Goal: Task Accomplishment & Management: Use online tool/utility

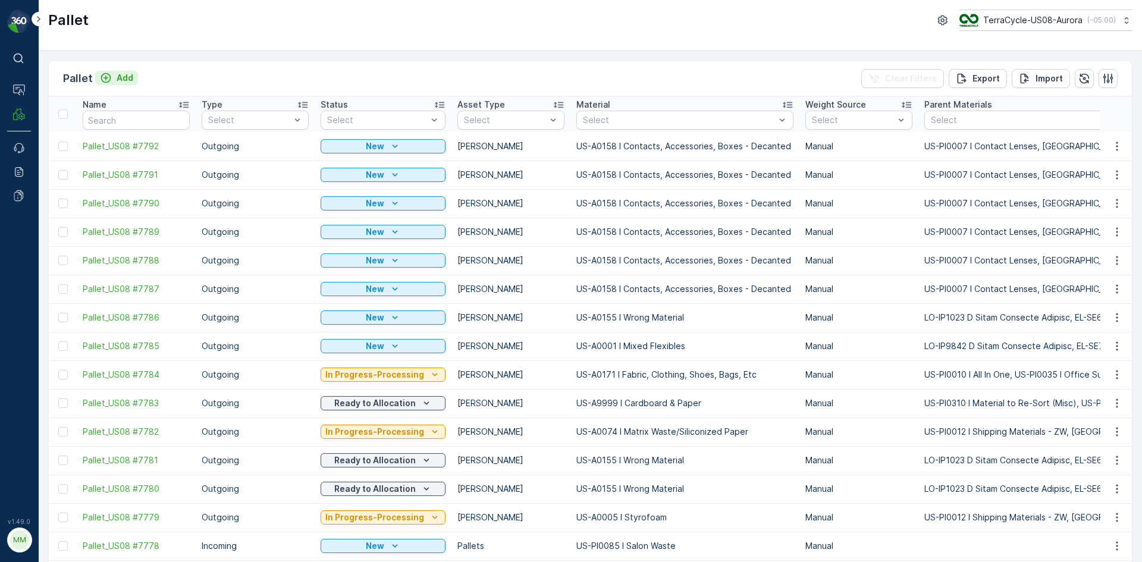
click at [101, 78] on icon "Add" at bounding box center [106, 78] width 12 height 12
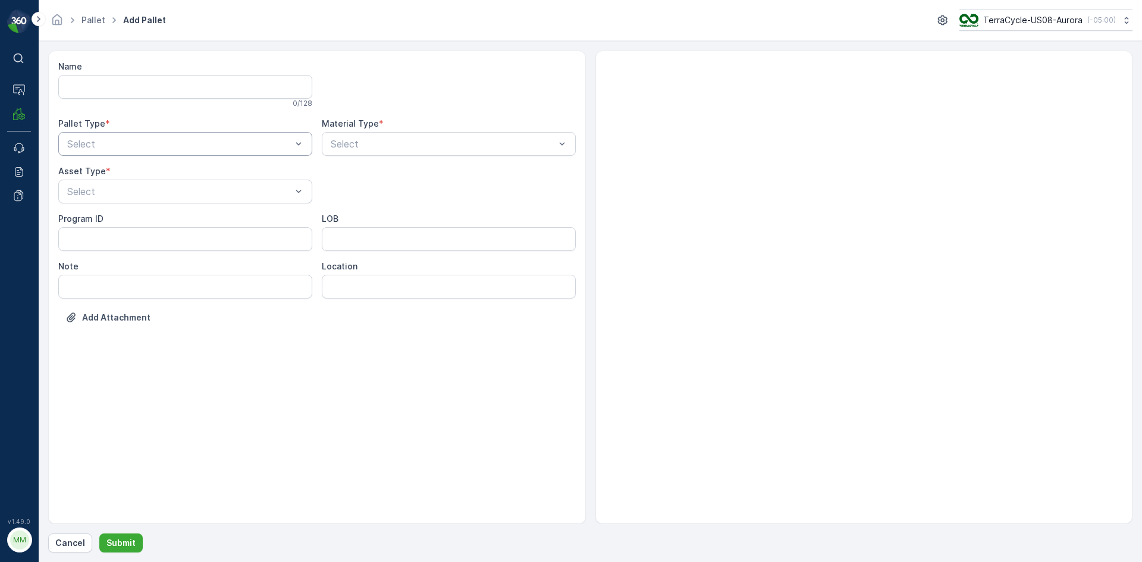
click at [265, 143] on div at bounding box center [179, 144] width 227 height 11
click at [252, 196] on div "Outgoing" at bounding box center [185, 193] width 240 height 11
click at [253, 194] on div at bounding box center [179, 191] width 227 height 11
click at [252, 222] on div "[PERSON_NAME]" at bounding box center [185, 220] width 240 height 11
click at [430, 139] on div at bounding box center [442, 144] width 227 height 11
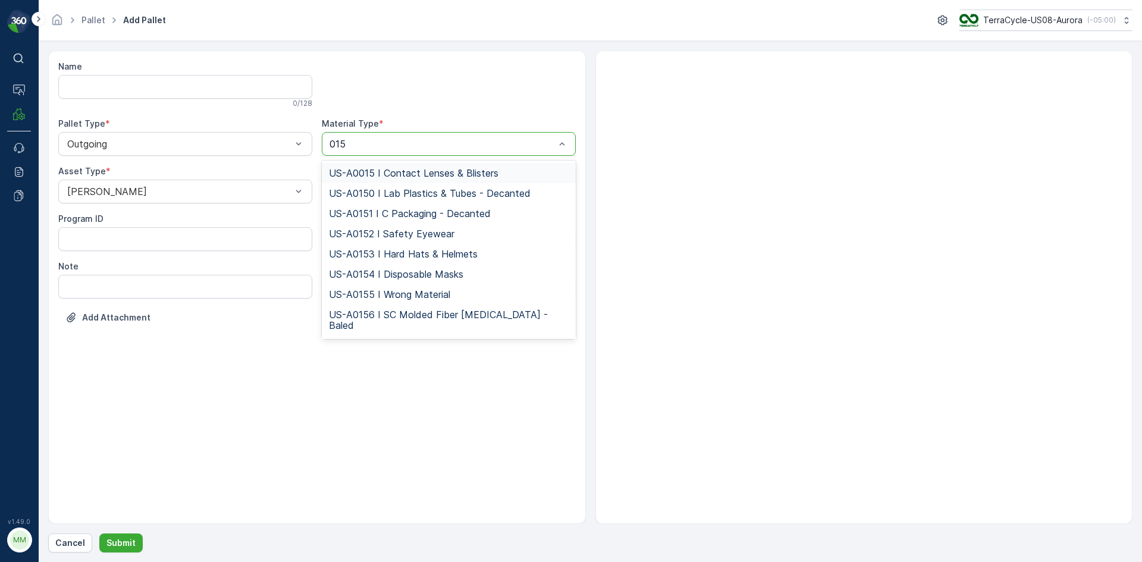
type input "0155"
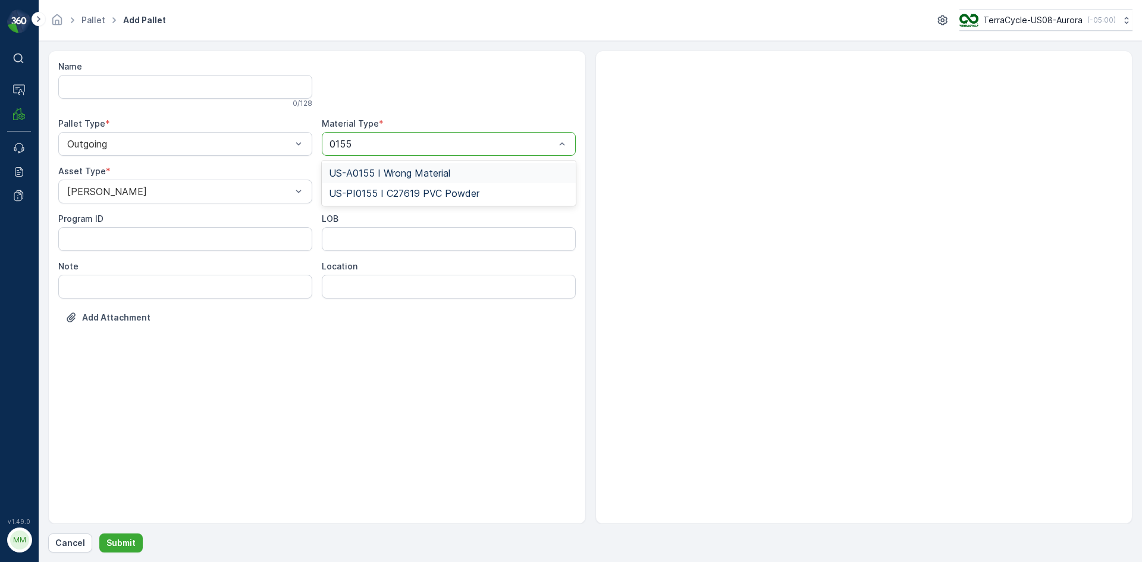
click at [378, 172] on span "US-A0155 I Wrong Material" at bounding box center [389, 173] width 121 height 11
click at [114, 544] on p "Submit" at bounding box center [120, 543] width 29 height 12
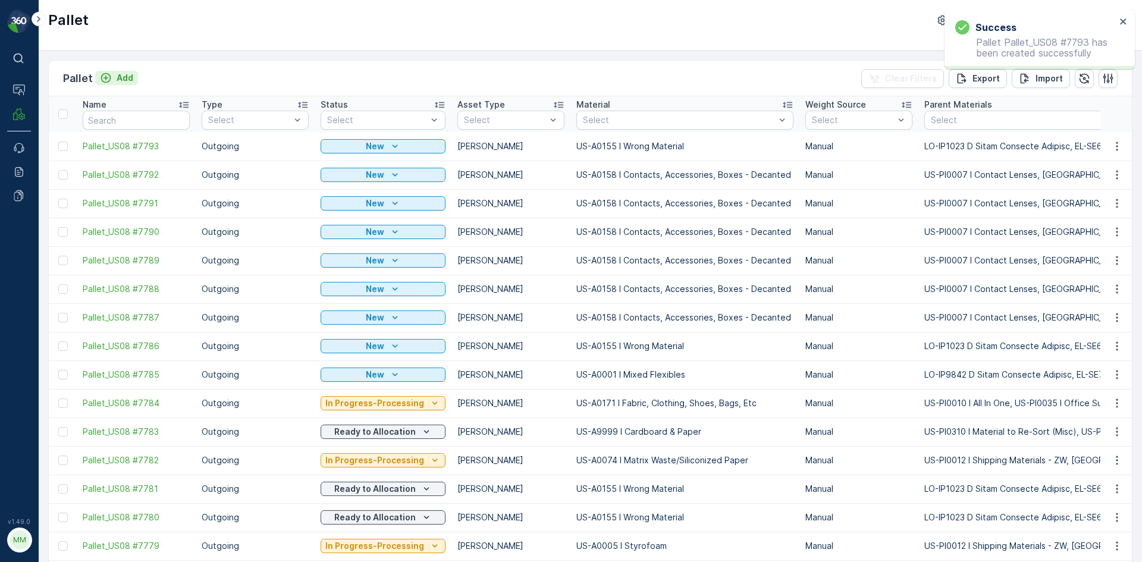
click at [127, 78] on p "Add" at bounding box center [125, 78] width 17 height 12
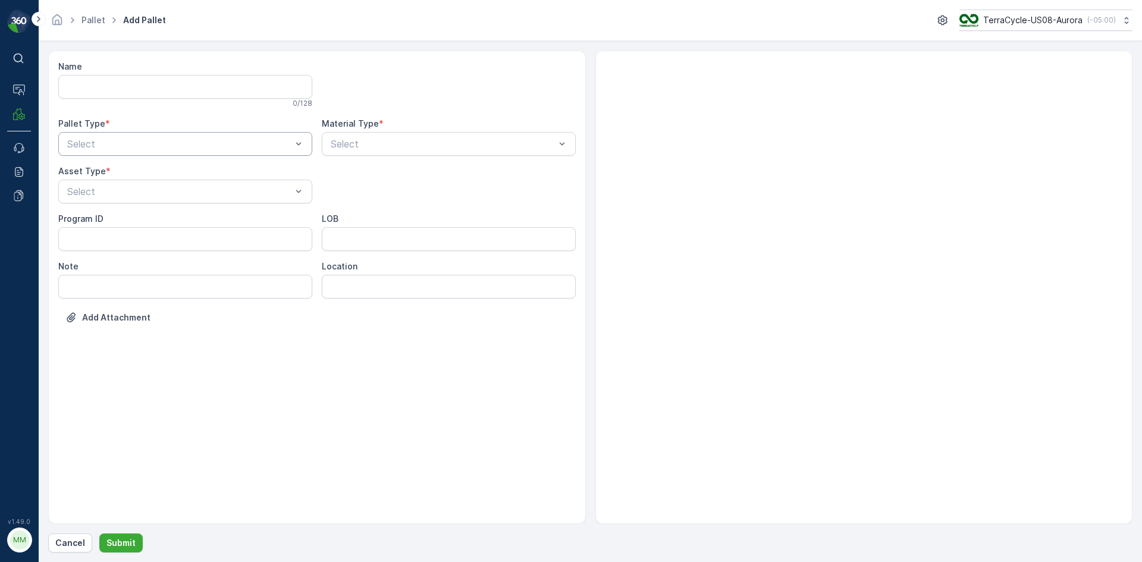
click at [183, 139] on div at bounding box center [179, 144] width 227 height 11
click at [174, 197] on div "Outgoing" at bounding box center [185, 193] width 240 height 11
click at [177, 242] on div "[PERSON_NAME]" at bounding box center [185, 241] width 240 height 11
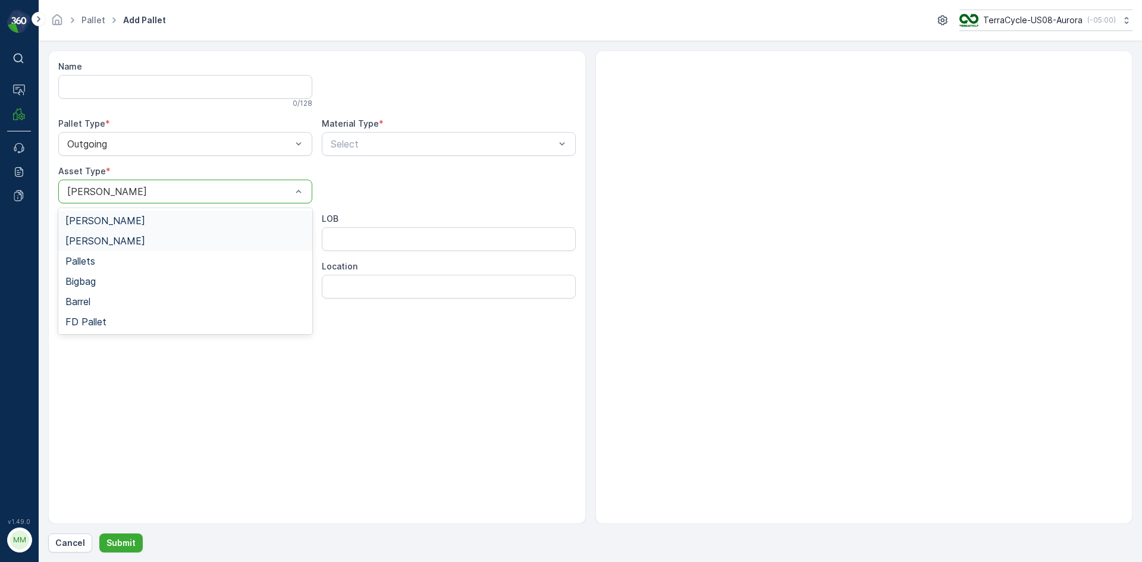
click at [222, 193] on div at bounding box center [179, 191] width 227 height 11
click at [222, 218] on div "[PERSON_NAME]" at bounding box center [185, 220] width 240 height 11
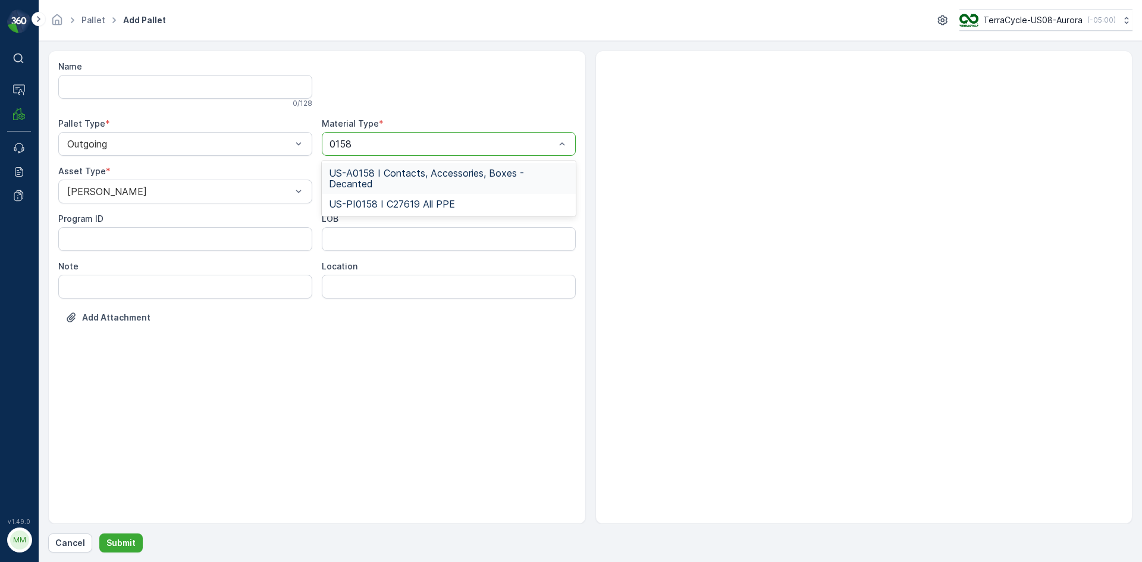
type input "0158"
click at [728, 115] on div at bounding box center [864, 287] width 538 height 473
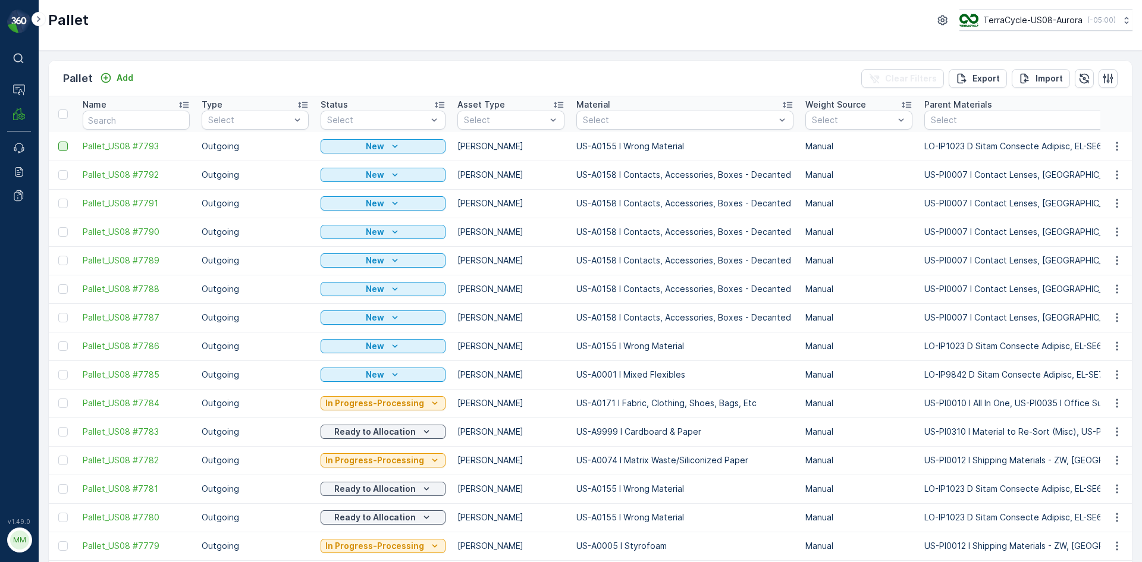
click at [59, 146] on div at bounding box center [63, 147] width 10 height 10
click at [58, 142] on input "checkbox" at bounding box center [58, 142] width 0 height 0
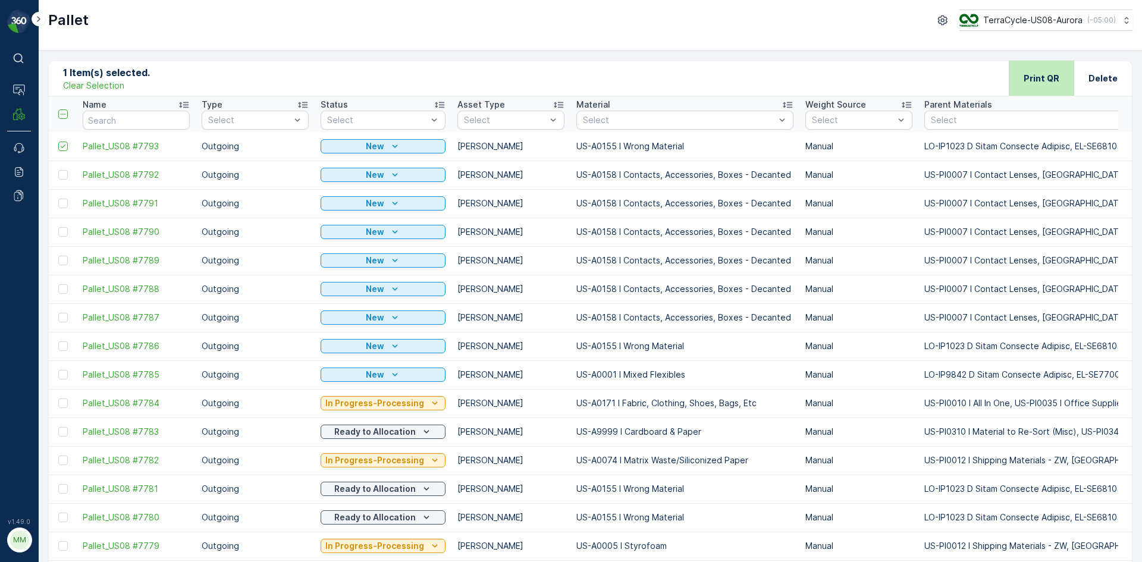
click at [1049, 67] on div "Print QR" at bounding box center [1041, 78] width 36 height 35
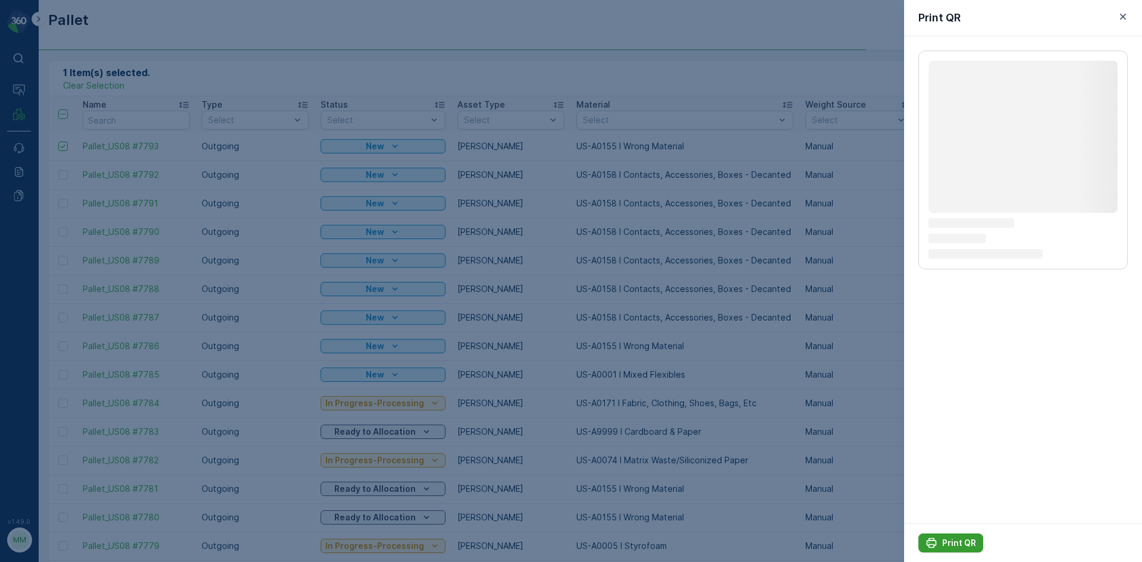
click at [963, 544] on p "Print QR" at bounding box center [959, 543] width 34 height 12
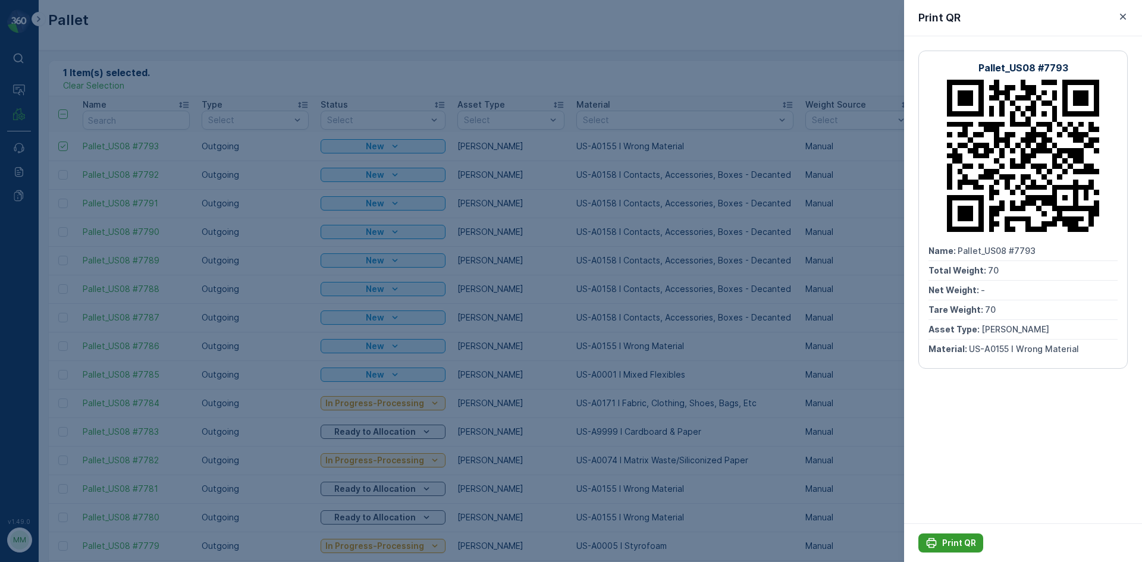
click at [931, 538] on icon "Print QR" at bounding box center [932, 543] width 10 height 10
click at [1123, 14] on icon "button" at bounding box center [1123, 17] width 12 height 12
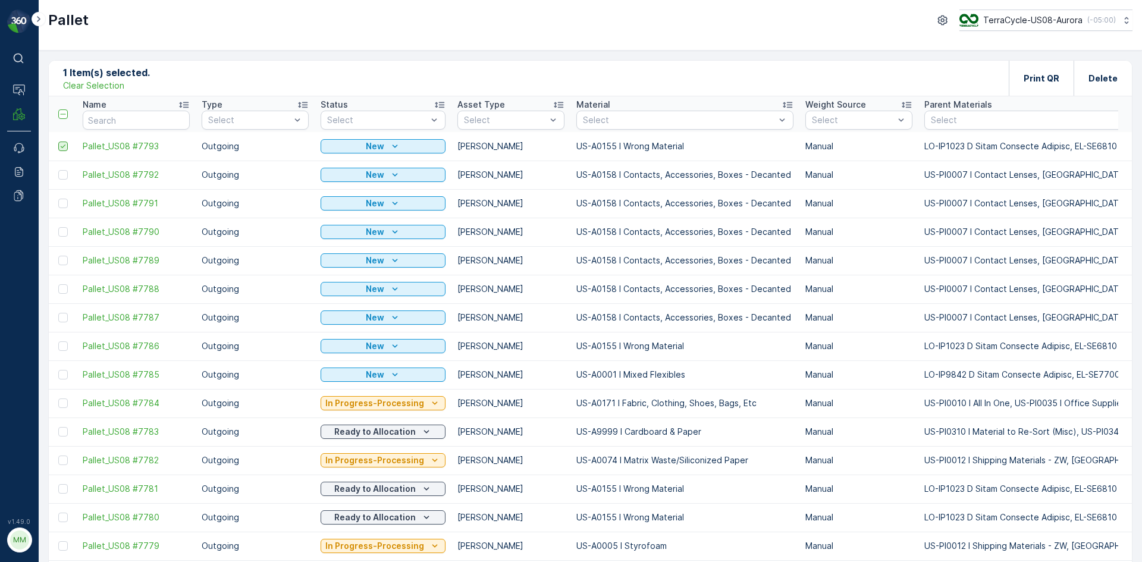
click at [62, 145] on icon at bounding box center [63, 146] width 8 height 8
click at [58, 142] on input "checkbox" at bounding box center [58, 142] width 0 height 0
click at [135, 82] on button "Add" at bounding box center [116, 78] width 43 height 14
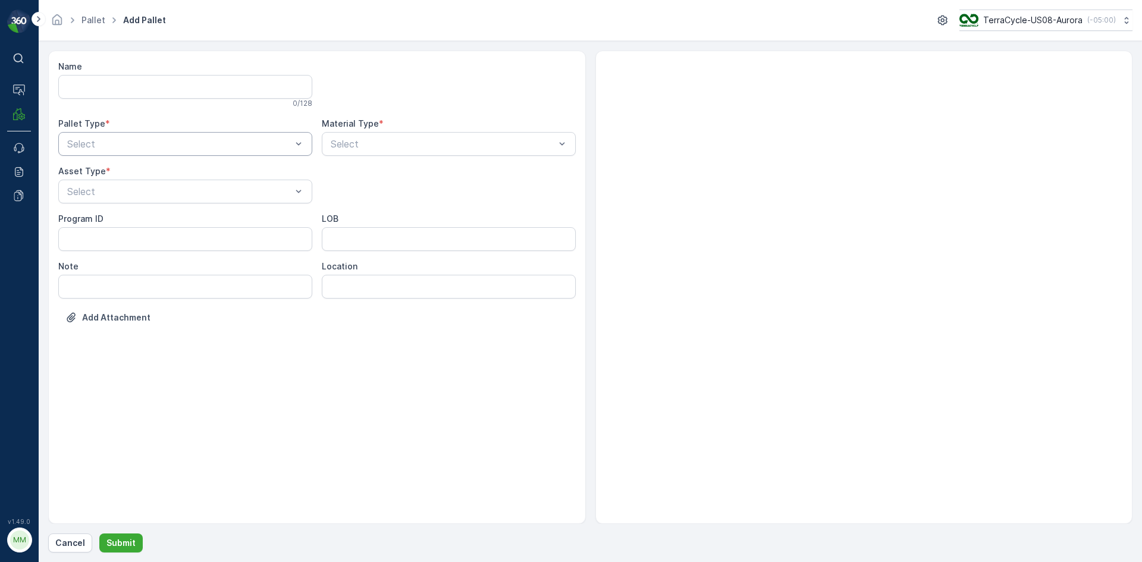
click at [155, 137] on div "Select" at bounding box center [185, 144] width 254 height 24
click at [155, 197] on div "Outgoing" at bounding box center [185, 193] width 240 height 11
click at [158, 223] on div "[PERSON_NAME]" at bounding box center [185, 220] width 240 height 11
click at [435, 153] on div "Select" at bounding box center [449, 144] width 254 height 24
click at [447, 151] on div "Select" at bounding box center [449, 144] width 254 height 24
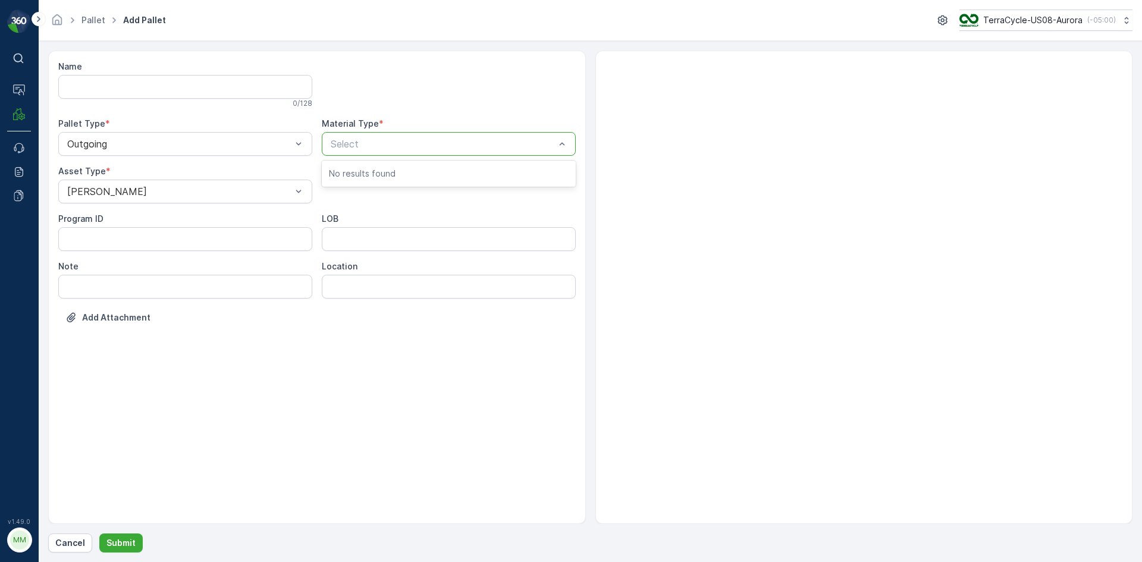
click at [447, 151] on div "Select" at bounding box center [449, 144] width 254 height 24
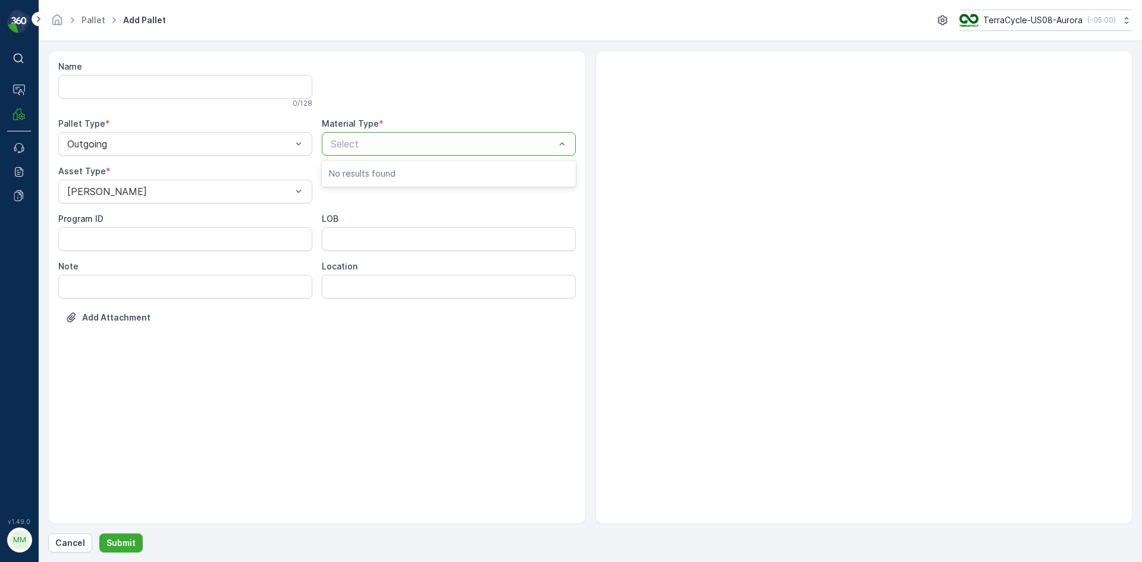
click at [447, 151] on div "Select" at bounding box center [449, 144] width 254 height 24
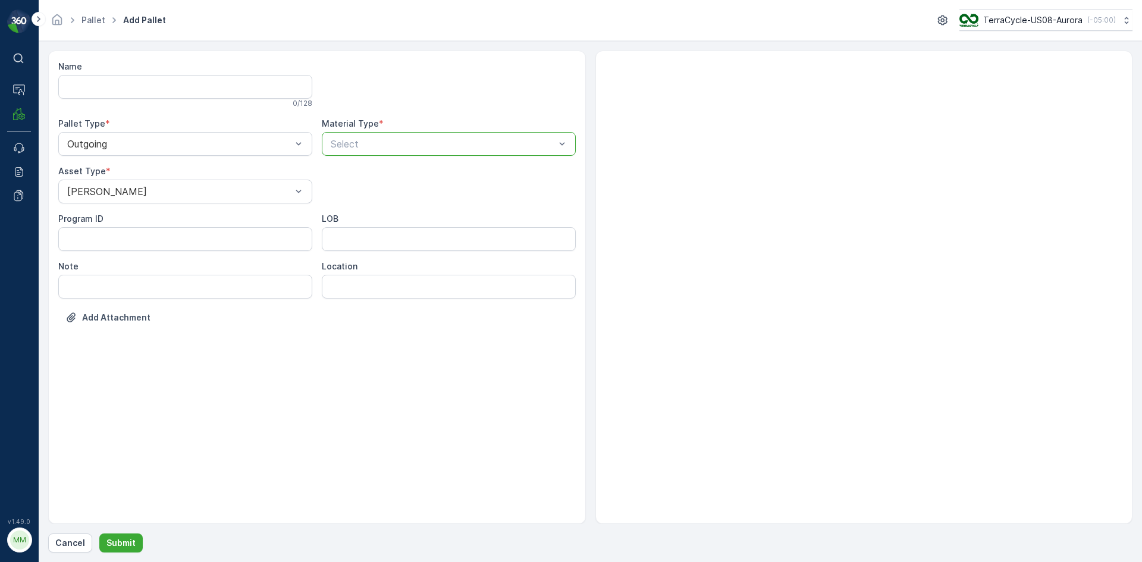
click at [447, 151] on div "Select" at bounding box center [449, 144] width 254 height 24
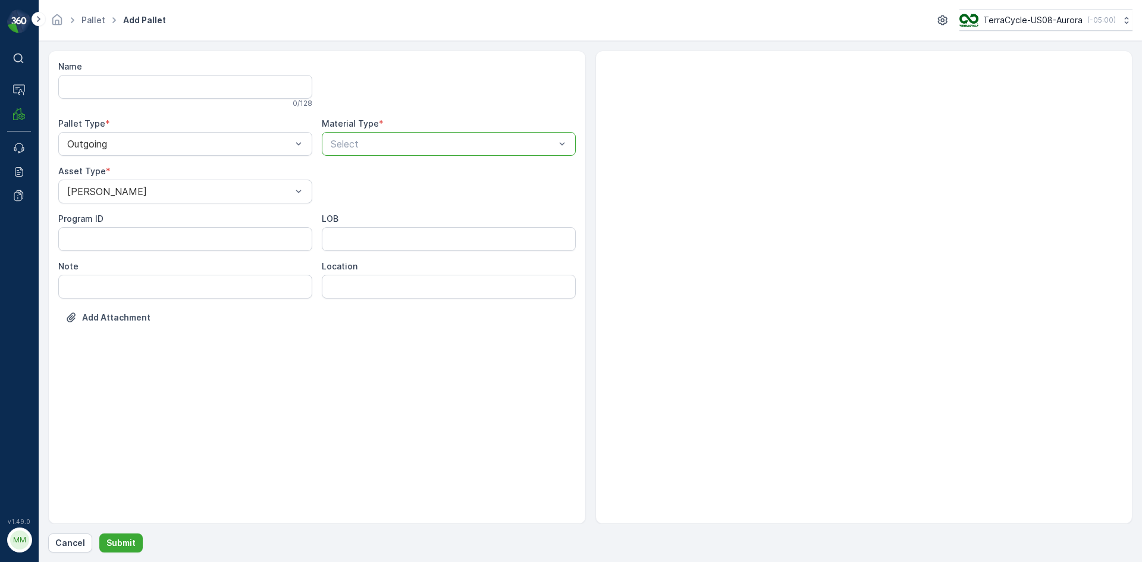
click at [447, 151] on div "Select" at bounding box center [449, 144] width 254 height 24
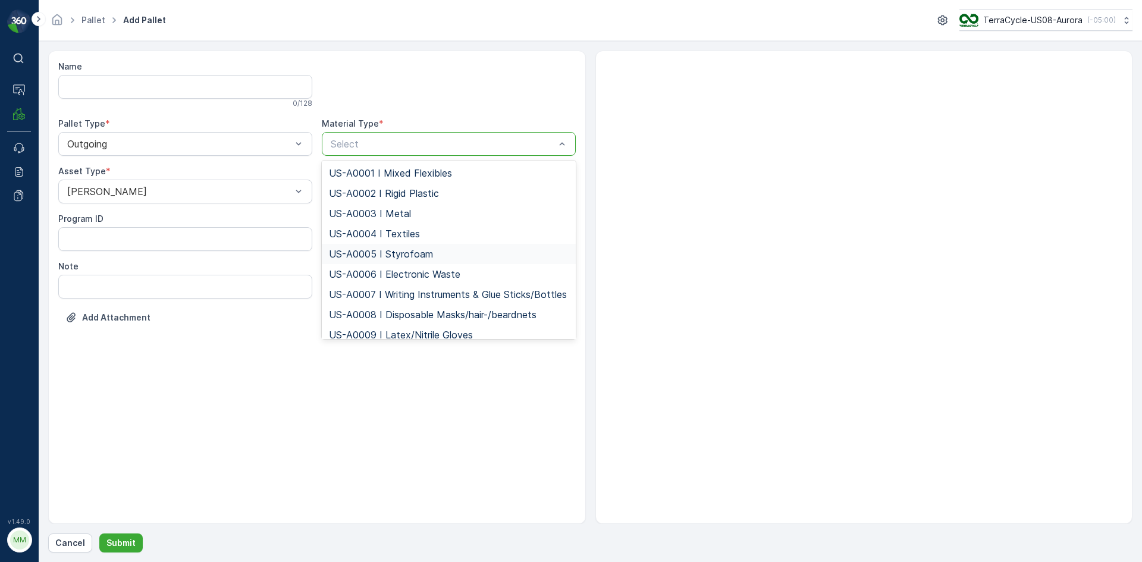
click at [397, 249] on span "US-A0005 I Styrofoam" at bounding box center [381, 254] width 104 height 11
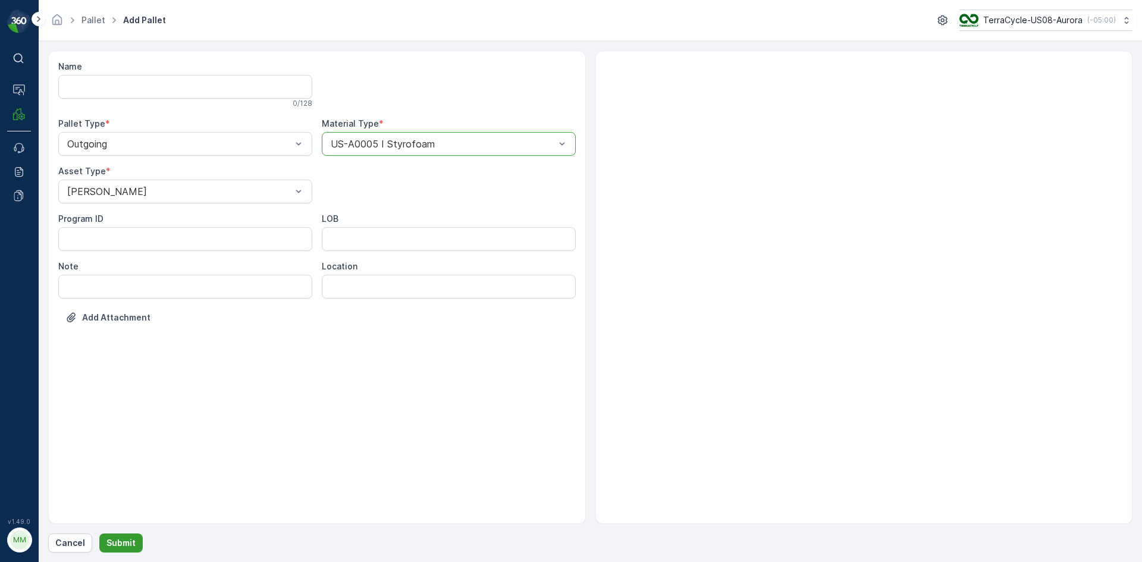
click at [127, 547] on p "Submit" at bounding box center [120, 543] width 29 height 12
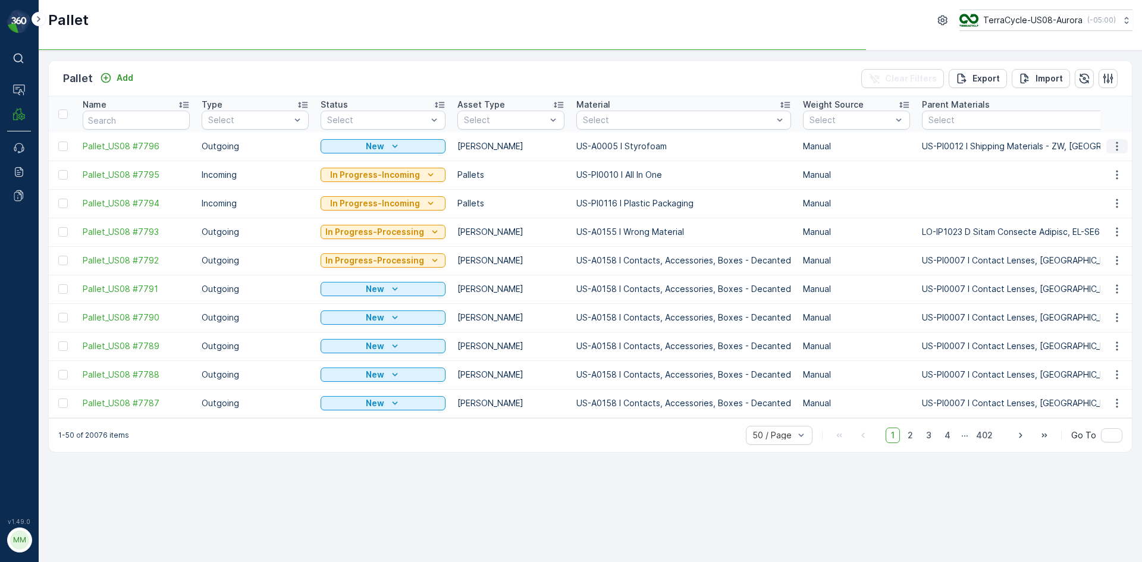
click at [1114, 140] on icon "button" at bounding box center [1117, 146] width 12 height 12
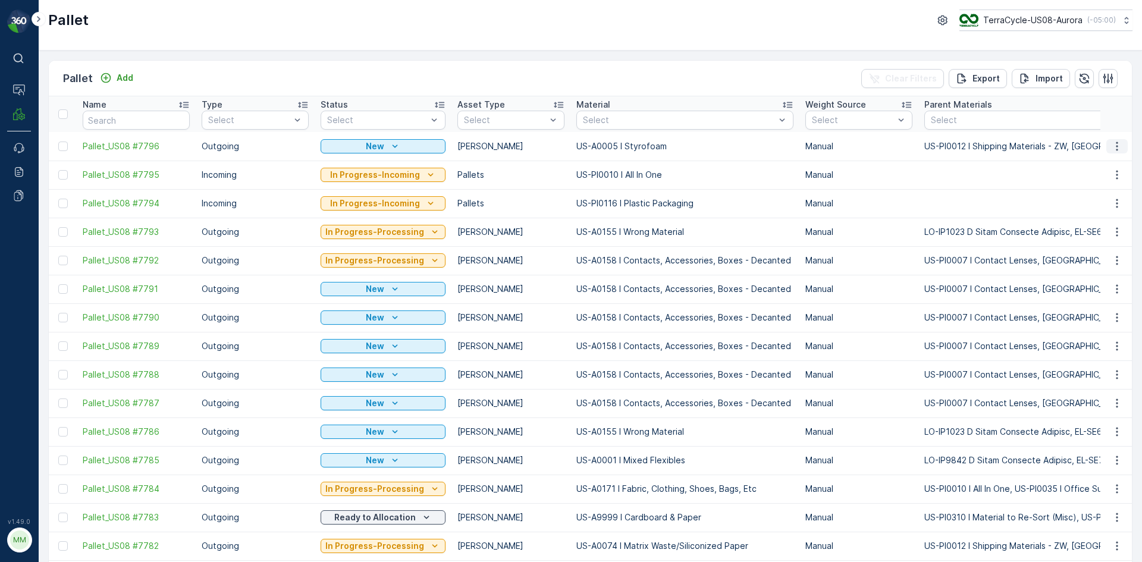
click at [1116, 146] on icon "button" at bounding box center [1117, 146] width 2 height 9
click at [1097, 229] on span "Print QR" at bounding box center [1084, 231] width 33 height 12
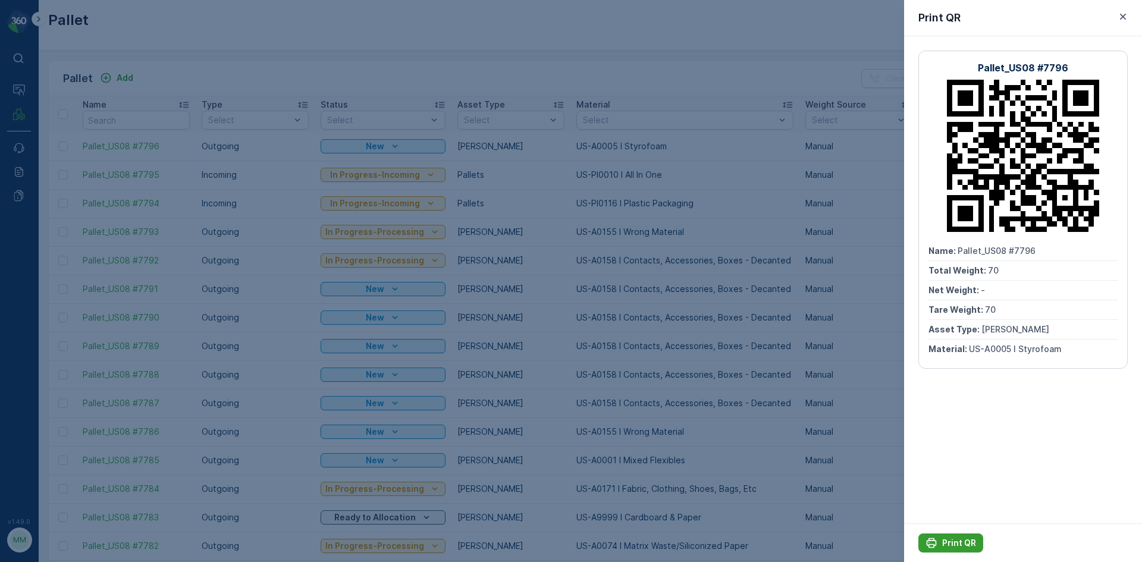
click at [971, 541] on p "Print QR" at bounding box center [959, 543] width 34 height 12
click at [1126, 17] on icon "button" at bounding box center [1123, 17] width 12 height 12
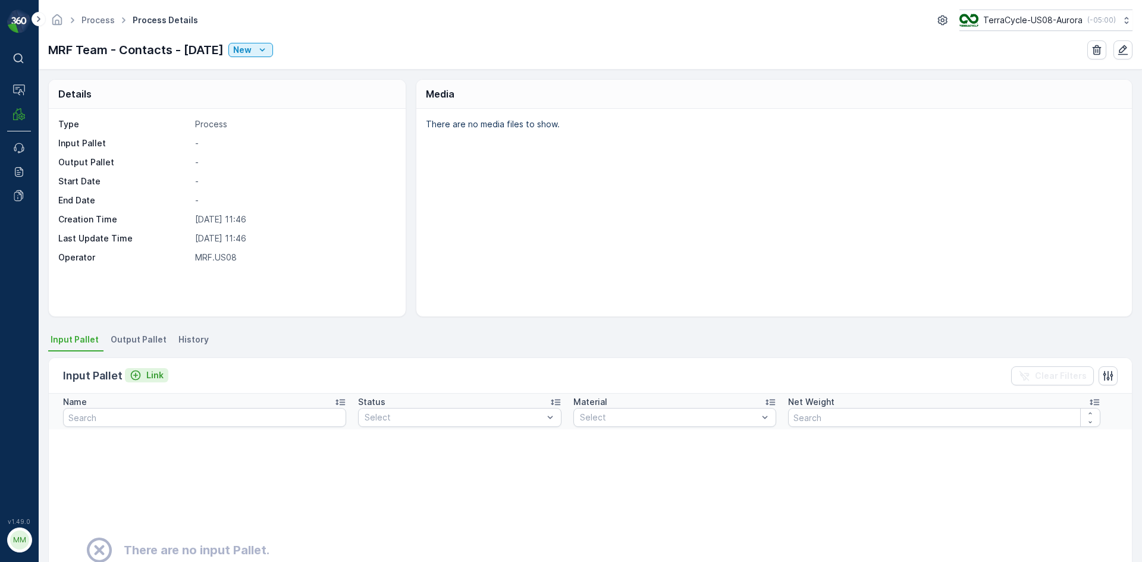
click at [149, 377] on p "Link" at bounding box center [154, 375] width 17 height 12
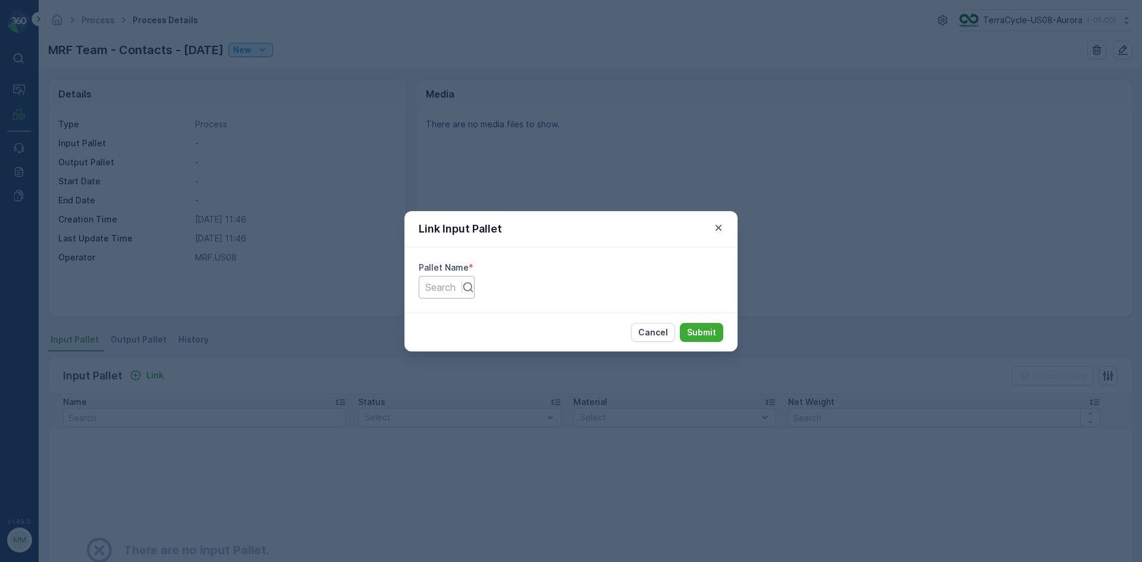
click at [456, 285] on div at bounding box center [440, 287] width 30 height 13
type input "7728"
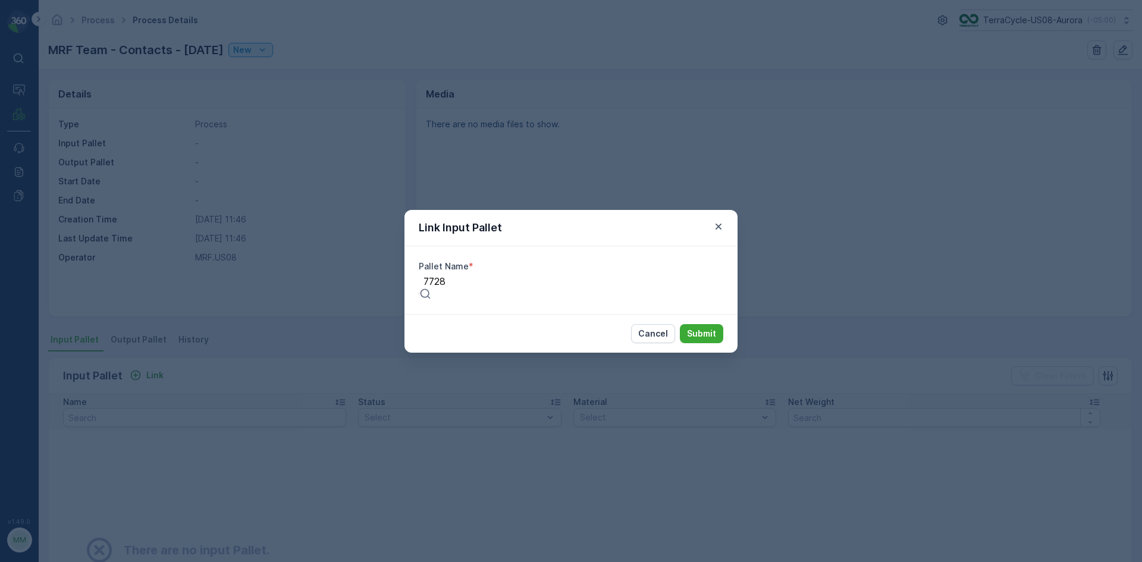
click at [562, 561] on div "Pallet_US08 #7728" at bounding box center [571, 567] width 1142 height 11
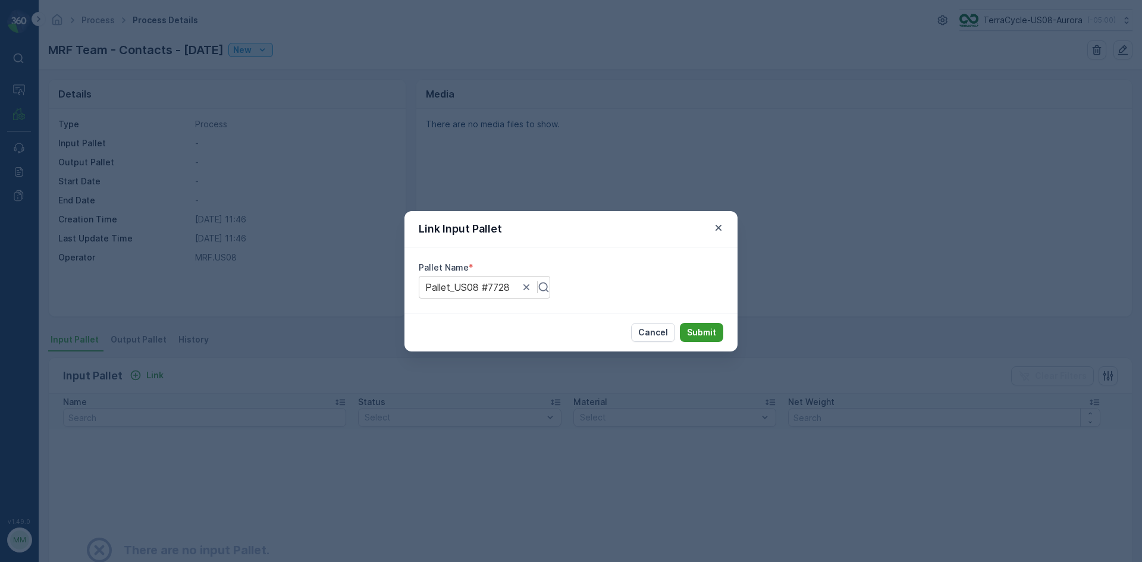
click at [702, 329] on p "Submit" at bounding box center [701, 332] width 29 height 12
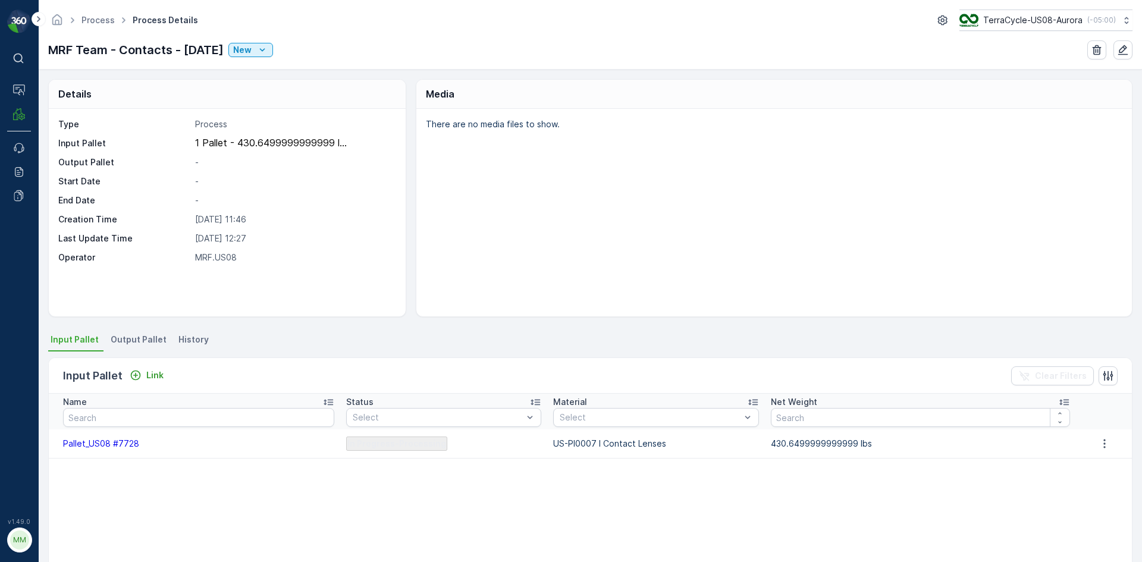
drag, startPoint x: 140, startPoint y: 332, endPoint x: 142, endPoint y: 341, distance: 9.2
click at [141, 337] on li "Output Pallet" at bounding box center [139, 341] width 63 height 20
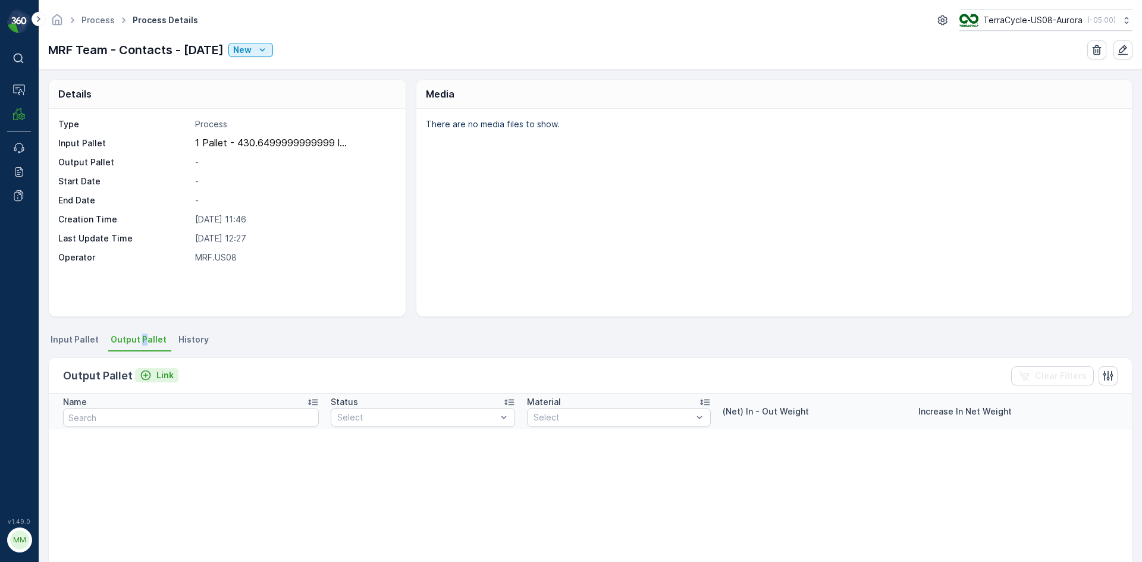
click at [152, 375] on div "Link" at bounding box center [157, 375] width 34 height 12
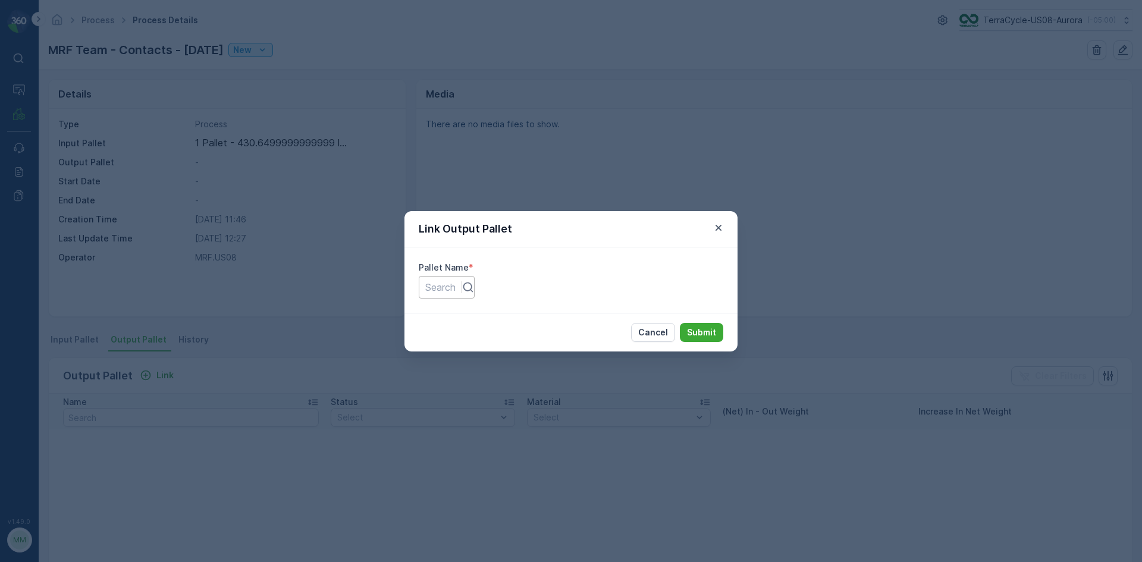
click at [456, 288] on div at bounding box center [440, 287] width 30 height 13
type input "7793"
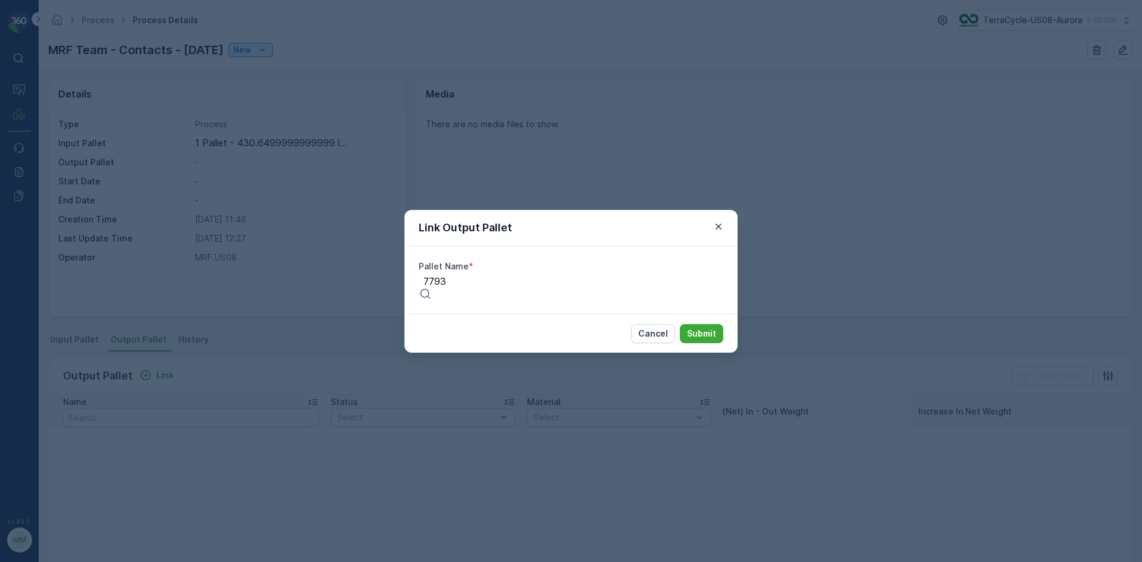
click at [535, 561] on div "Pallet_US08 #7793" at bounding box center [571, 567] width 1142 height 11
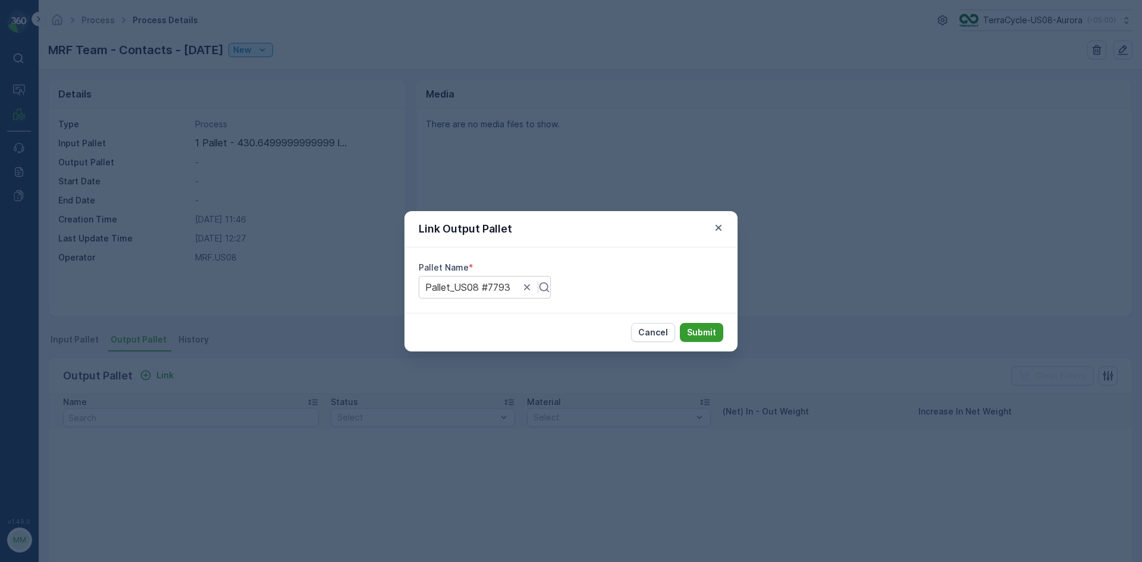
click at [704, 335] on p "Submit" at bounding box center [701, 332] width 29 height 12
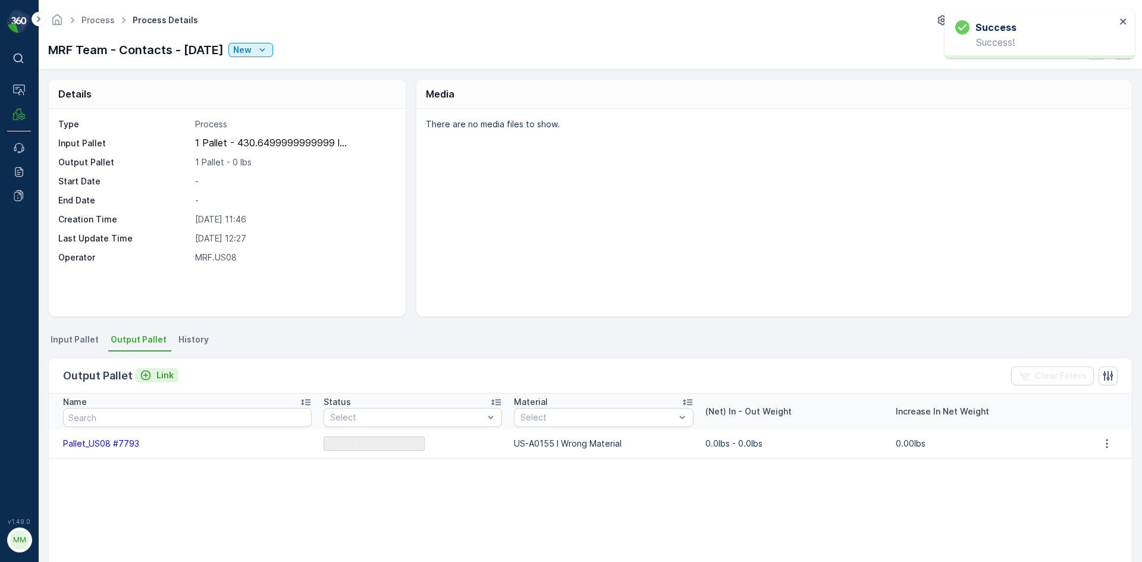
click at [146, 379] on icon "Link" at bounding box center [146, 375] width 10 height 10
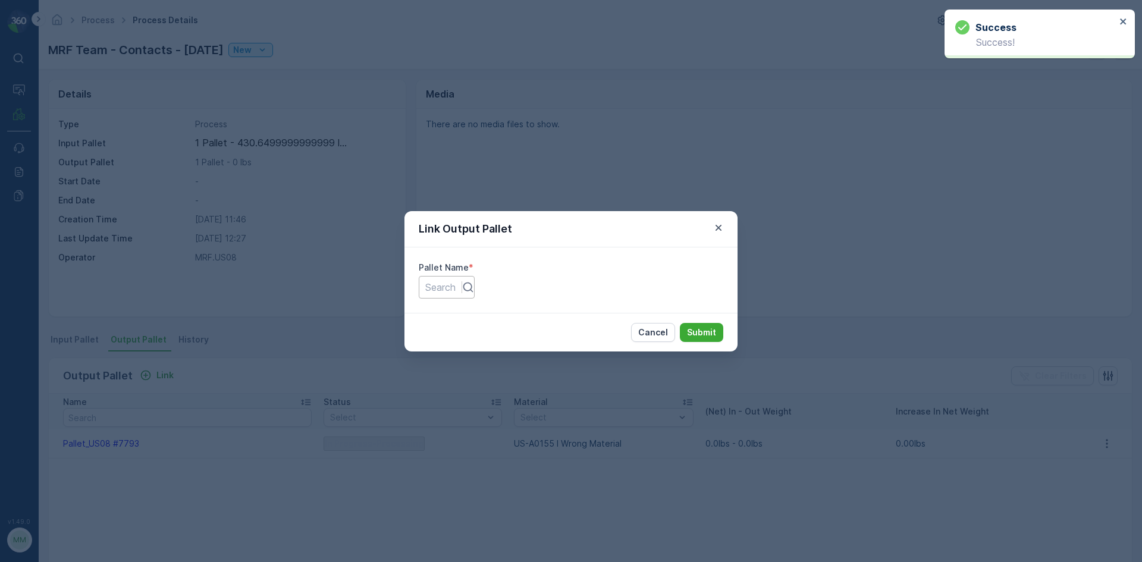
click at [456, 289] on div at bounding box center [440, 287] width 30 height 13
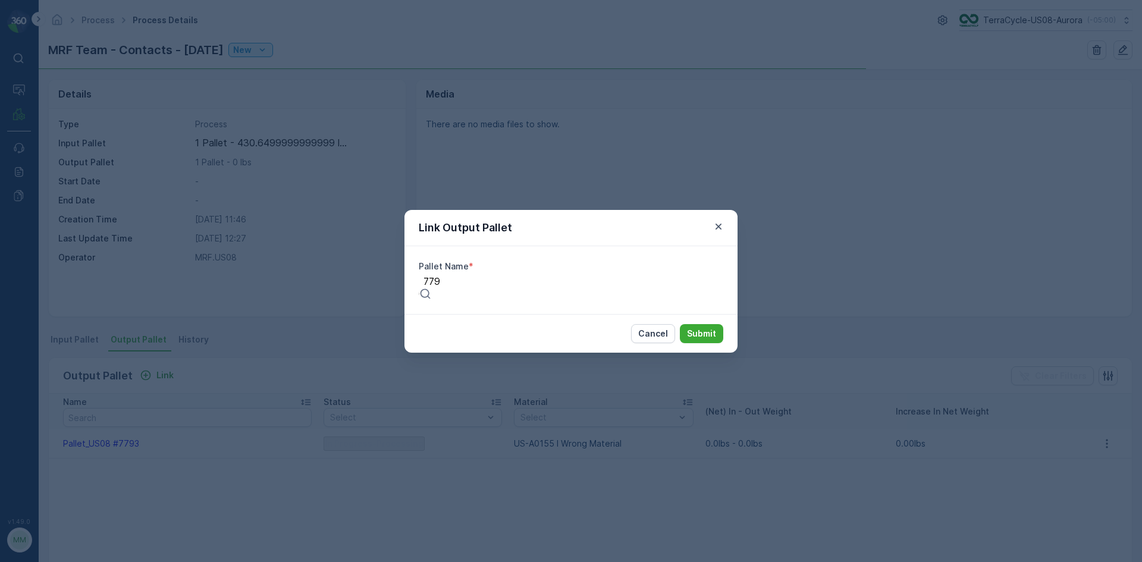
type input "7792"
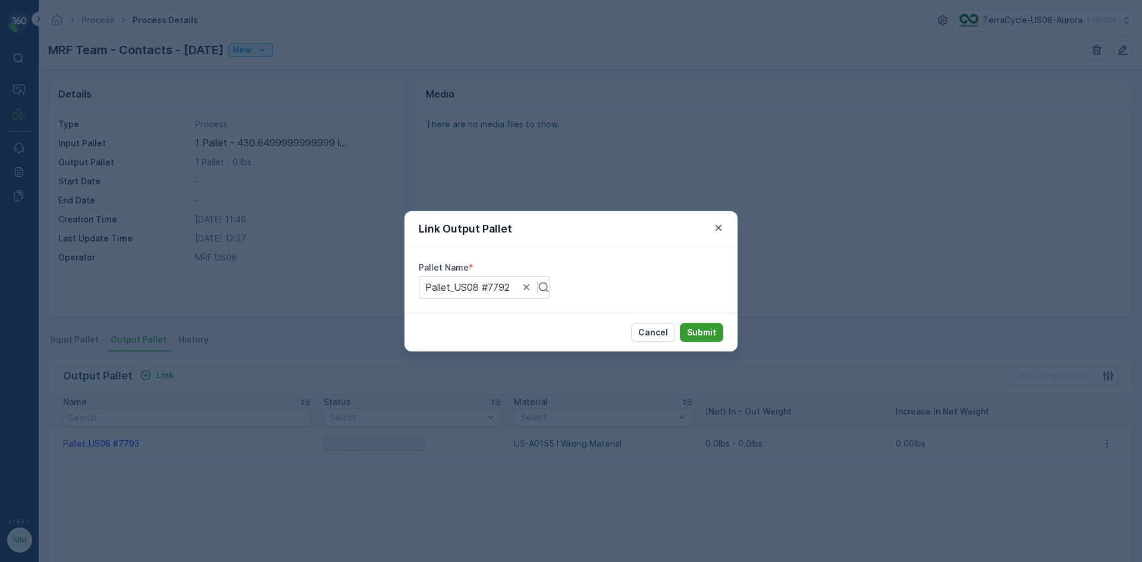
click at [689, 333] on p "Submit" at bounding box center [701, 332] width 29 height 12
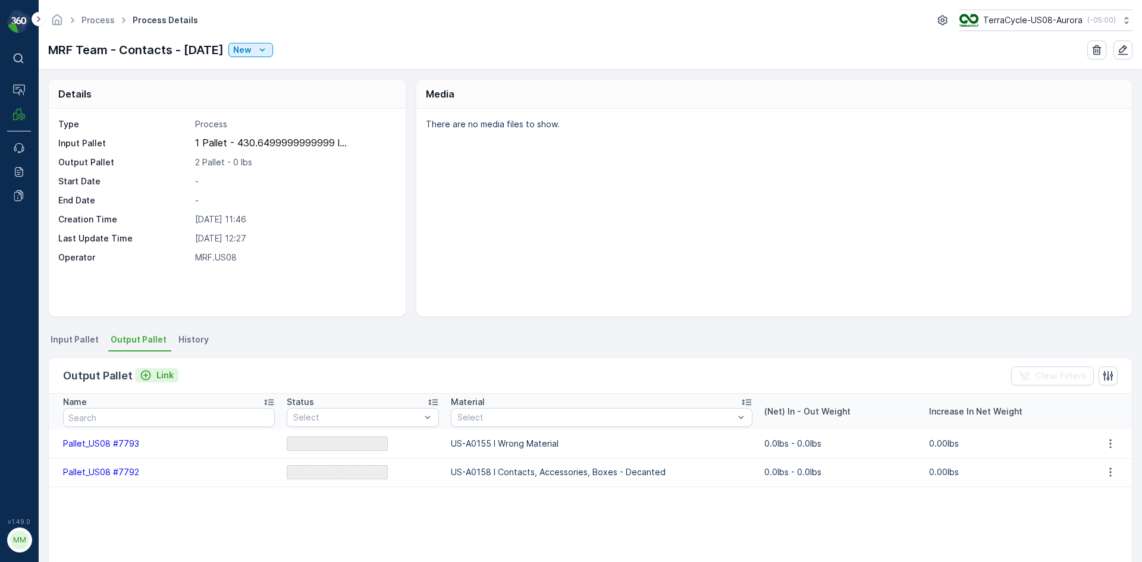
click at [156, 377] on p "Link" at bounding box center [164, 375] width 17 height 12
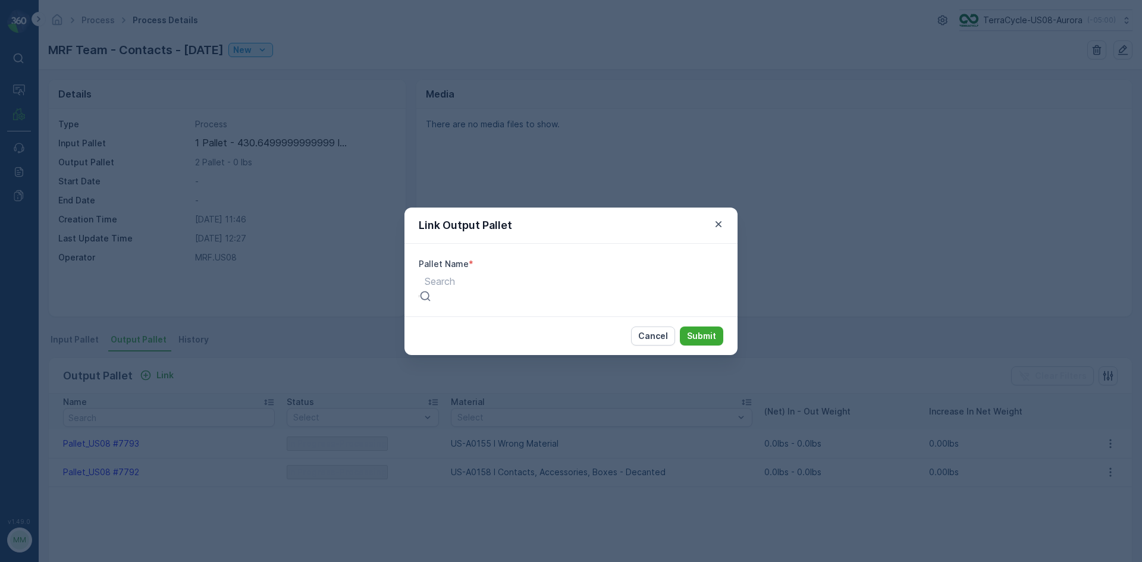
click at [455, 287] on div at bounding box center [440, 281] width 30 height 13
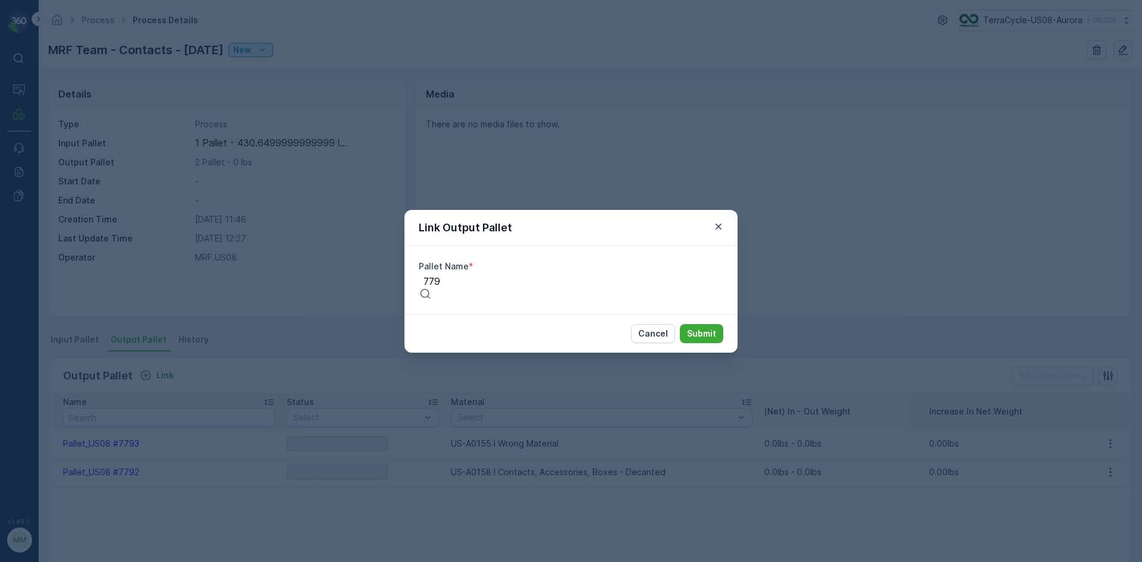
type input "7791"
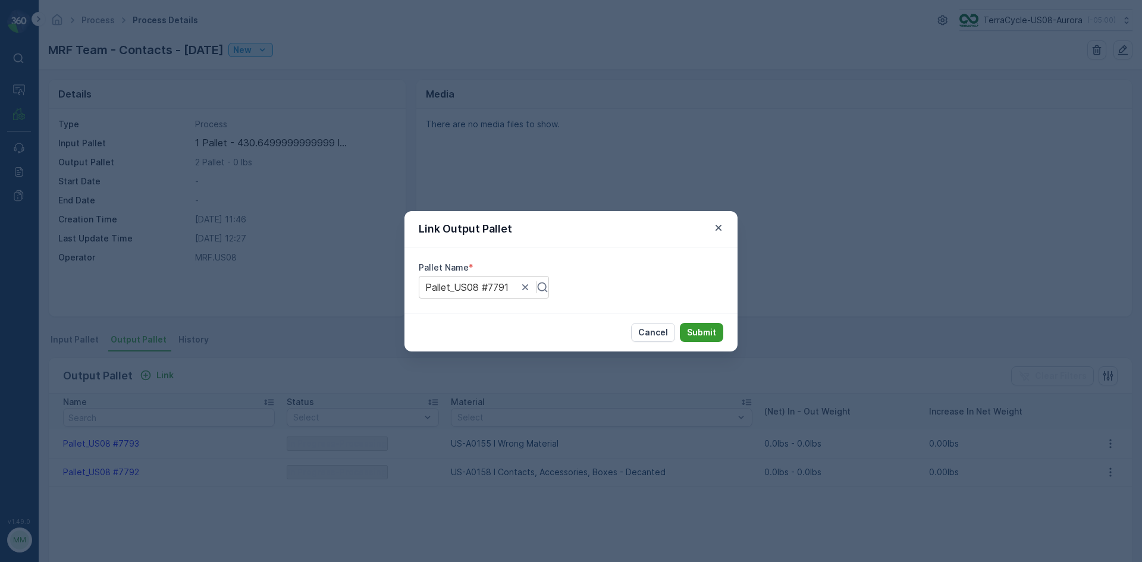
click at [715, 324] on button "Submit" at bounding box center [701, 332] width 43 height 19
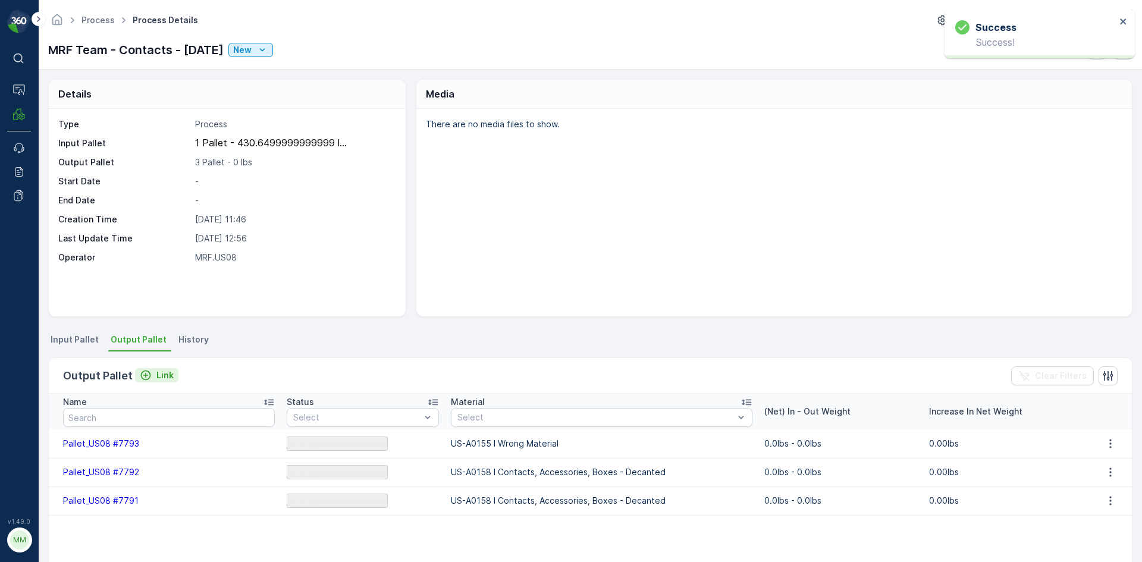
click at [162, 372] on p "Link" at bounding box center [164, 375] width 17 height 12
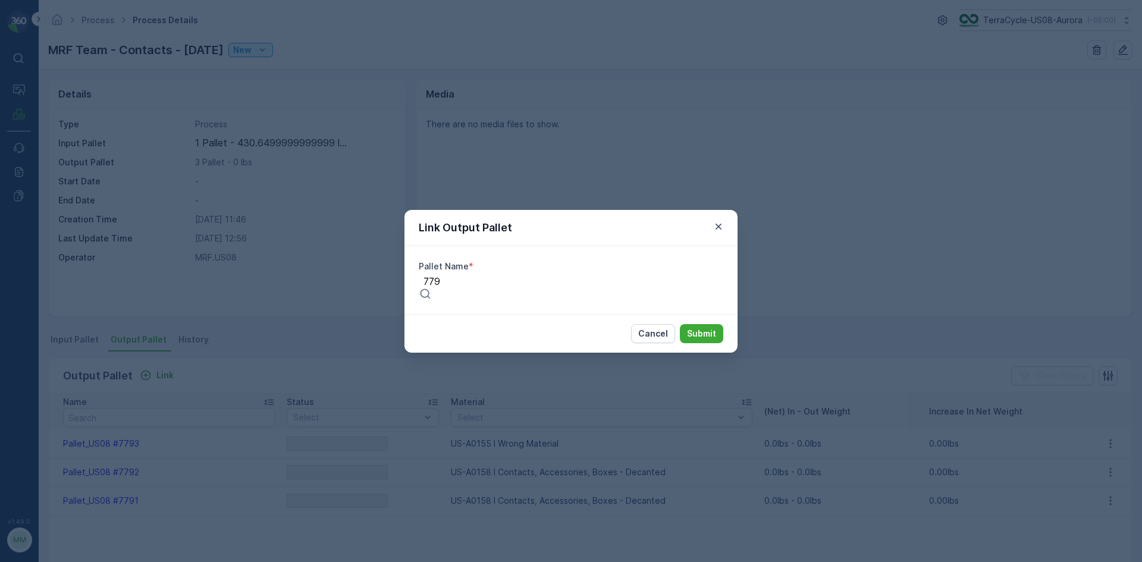
type input "7790"
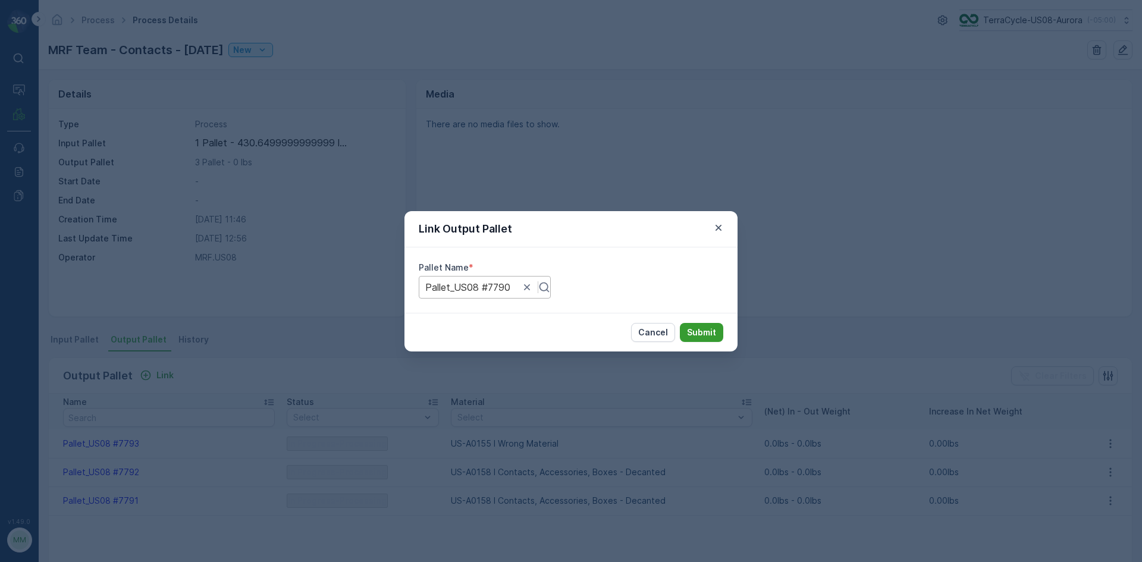
click at [718, 337] on button "Submit" at bounding box center [701, 332] width 43 height 19
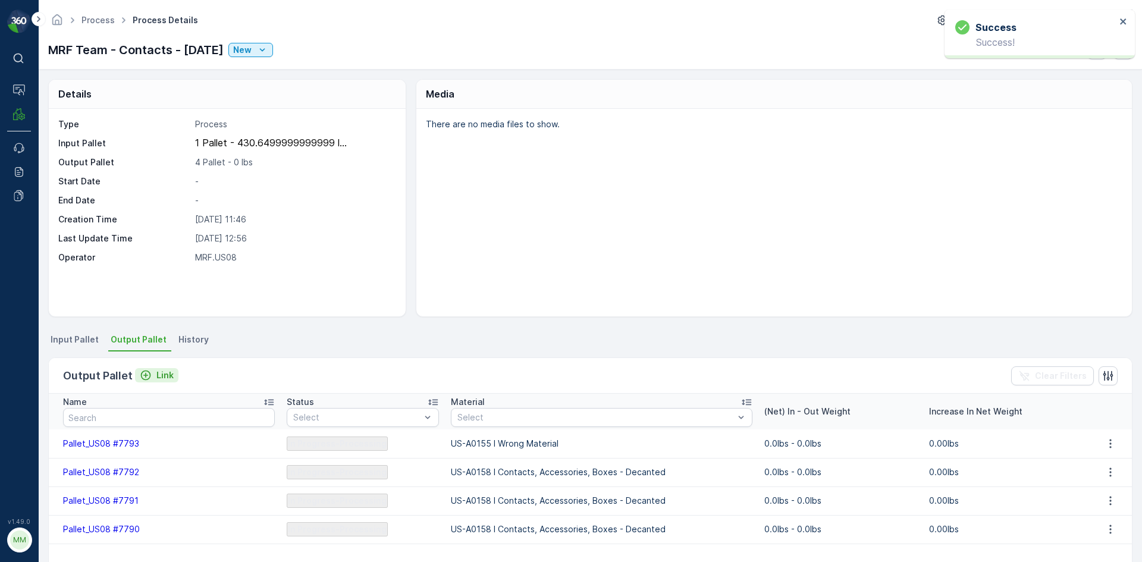
click at [166, 373] on p "Link" at bounding box center [164, 375] width 17 height 12
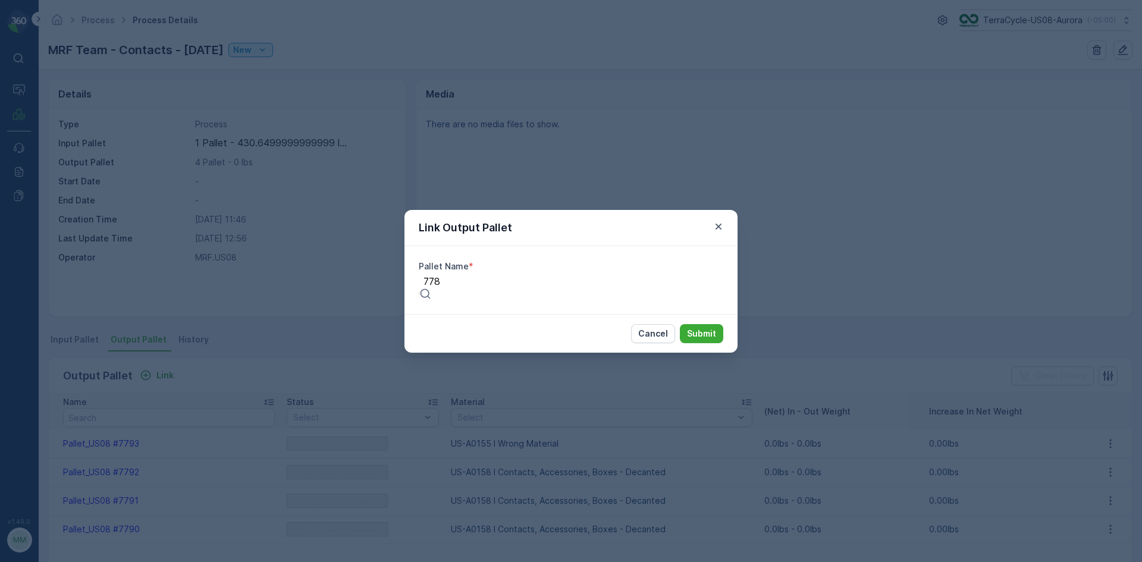
type input "7789"
click at [503, 561] on div "Pallet_US08 #7789" at bounding box center [571, 567] width 1142 height 11
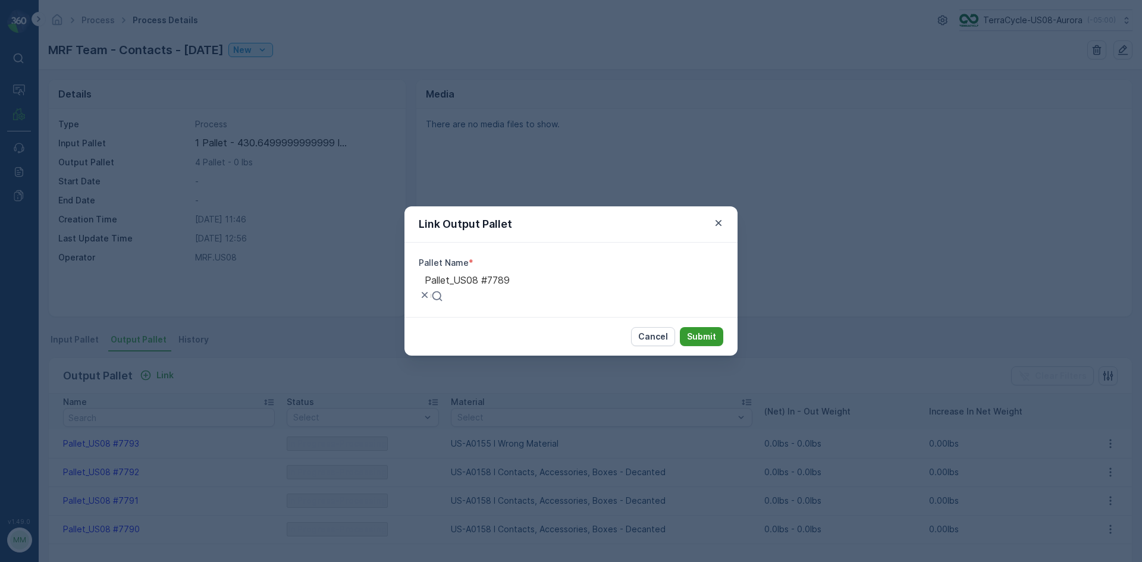
click at [709, 339] on button "Submit" at bounding box center [701, 336] width 43 height 19
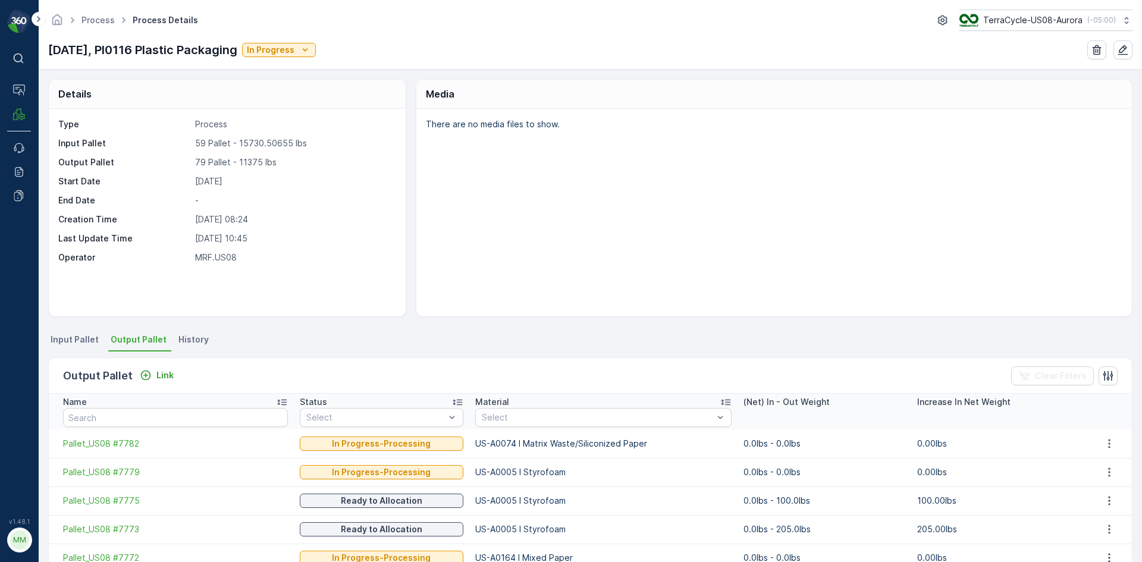
click at [73, 339] on span "Input Pallet" at bounding box center [75, 340] width 48 height 12
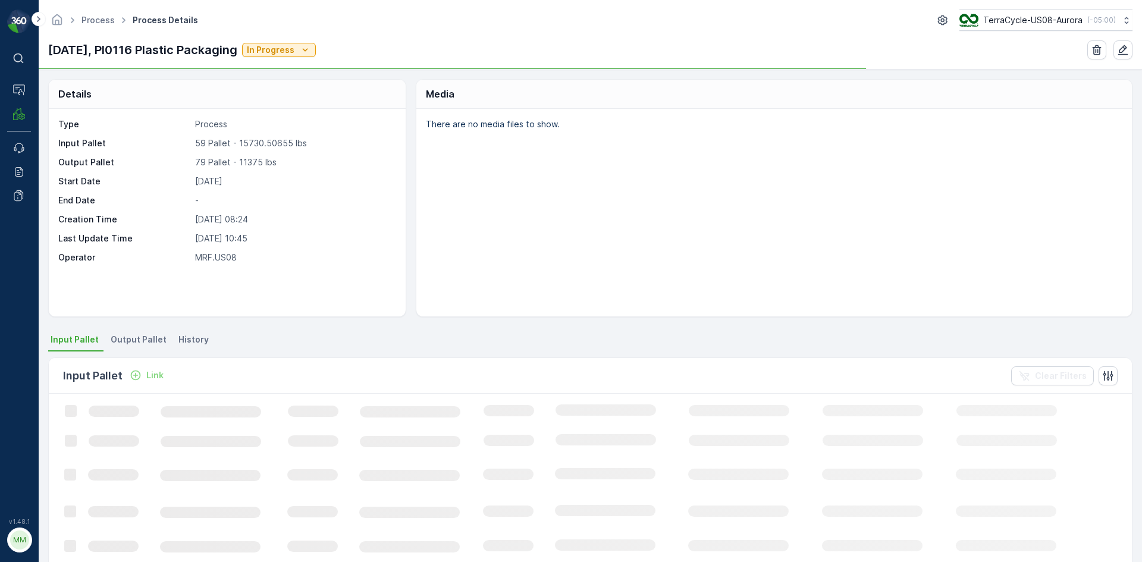
click at [151, 375] on p "Link" at bounding box center [154, 375] width 17 height 12
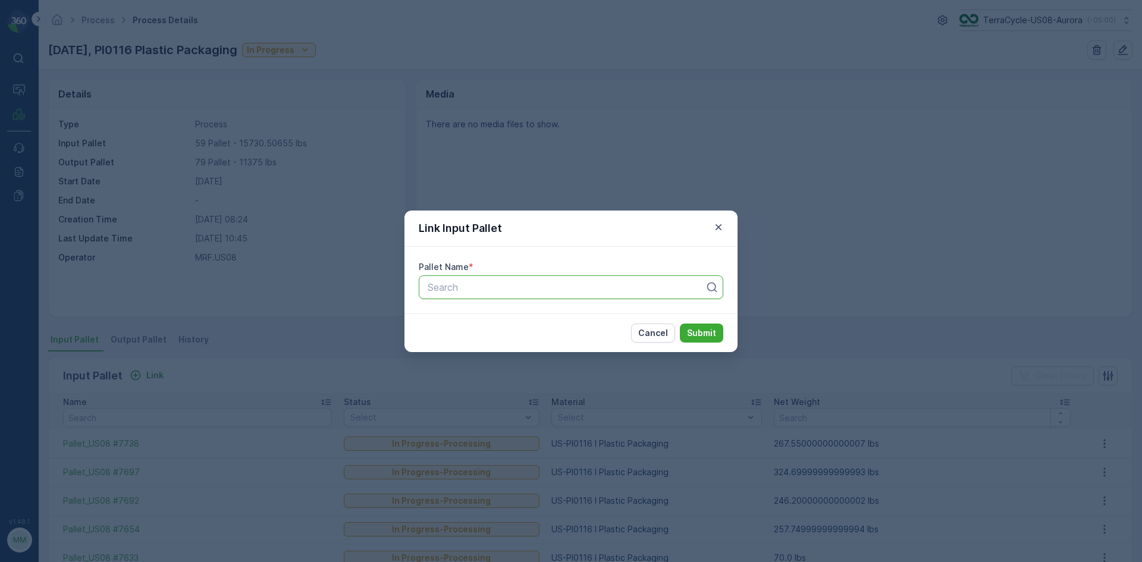
click at [537, 288] on div at bounding box center [566, 287] width 280 height 11
type input "25332"
click at [506, 318] on div "Pallet #25332" at bounding box center [571, 316] width 290 height 11
click at [704, 327] on p "Submit" at bounding box center [701, 333] width 29 height 12
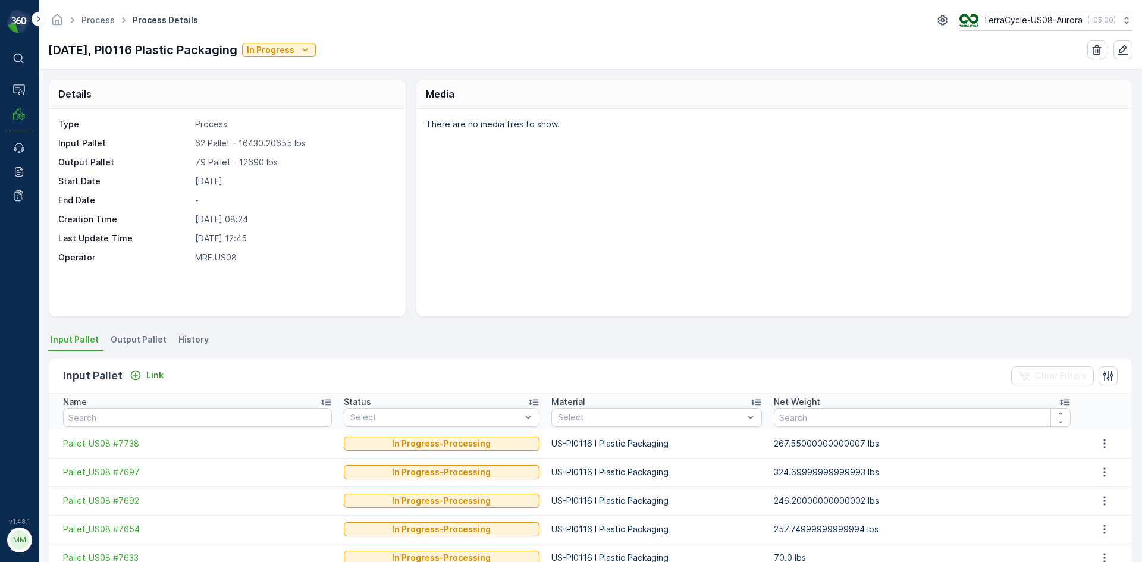
click at [157, 337] on span "Output Pallet" at bounding box center [139, 340] width 56 height 12
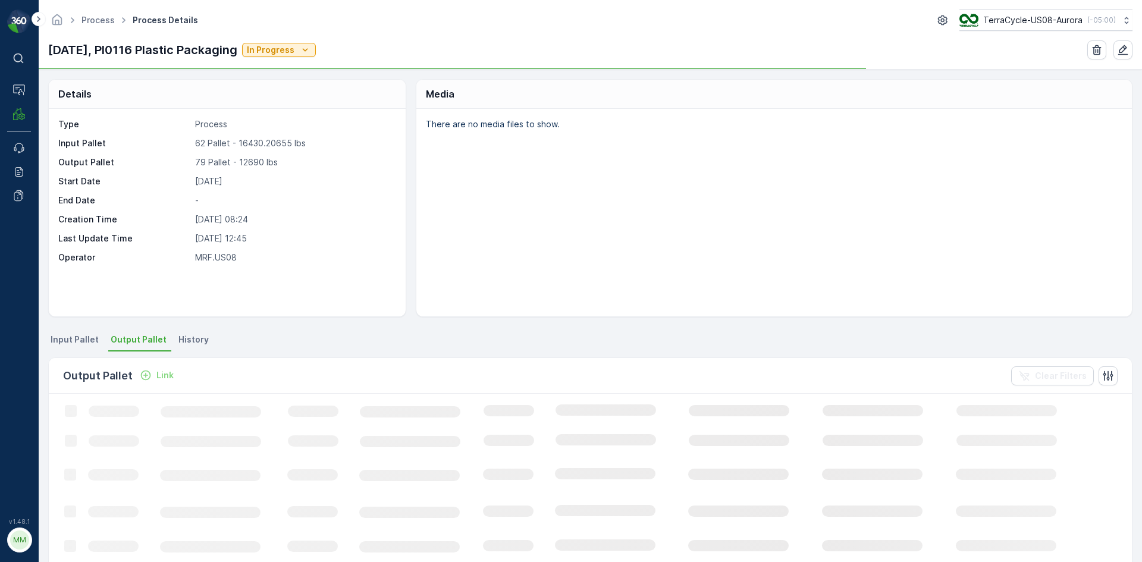
click at [145, 375] on icon "Link" at bounding box center [146, 375] width 10 height 10
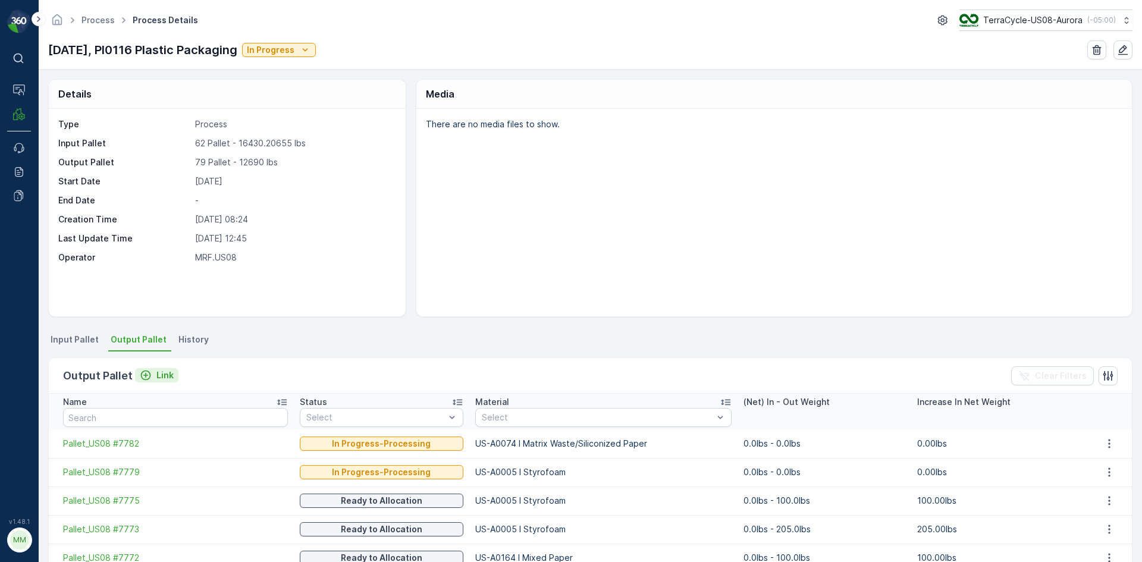
click at [167, 375] on p "Link" at bounding box center [164, 375] width 17 height 12
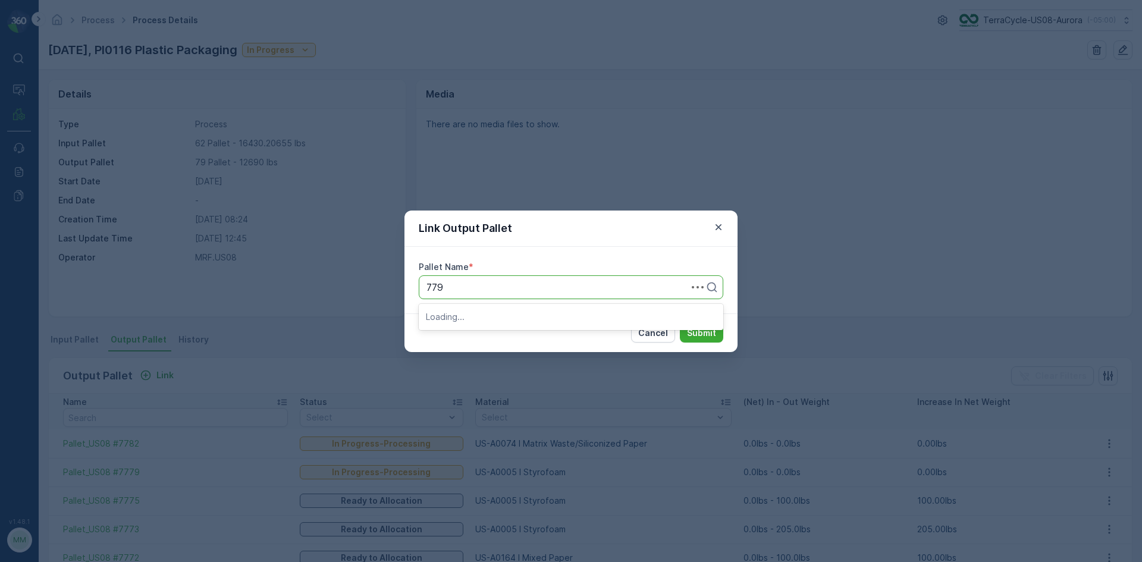
type input "7796"
click at [547, 338] on div "Pallet_US08 #7796" at bounding box center [571, 336] width 290 height 11
click at [711, 334] on p "Submit" at bounding box center [701, 333] width 29 height 12
